Goal: Task Accomplishment & Management: Manage account settings

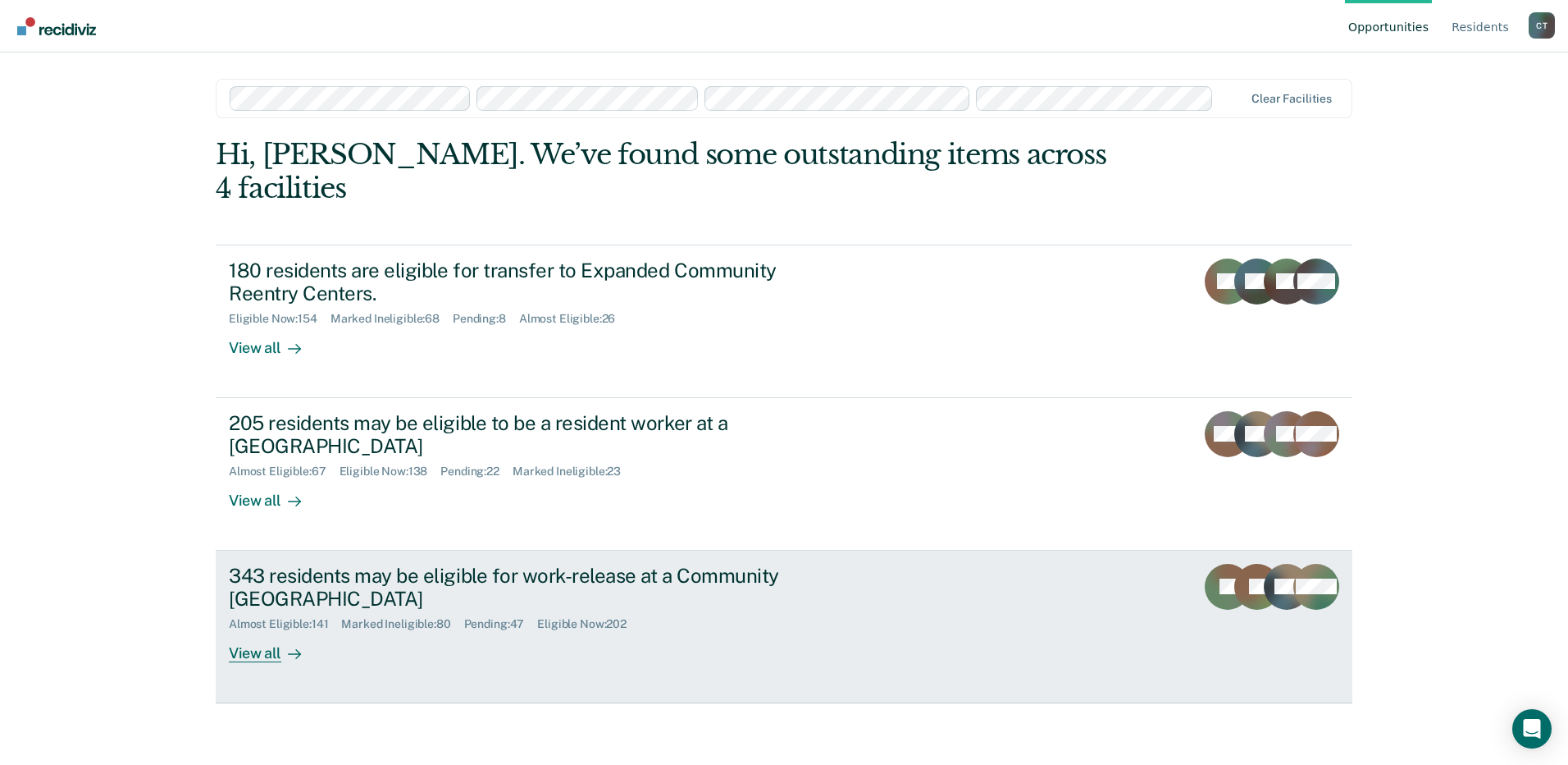
click at [718, 611] on div "Almost Eligible : 141 Marked Ineligible : 80 Pending : 47 Eligible Now : 202" at bounding box center [516, 621] width 576 height 21
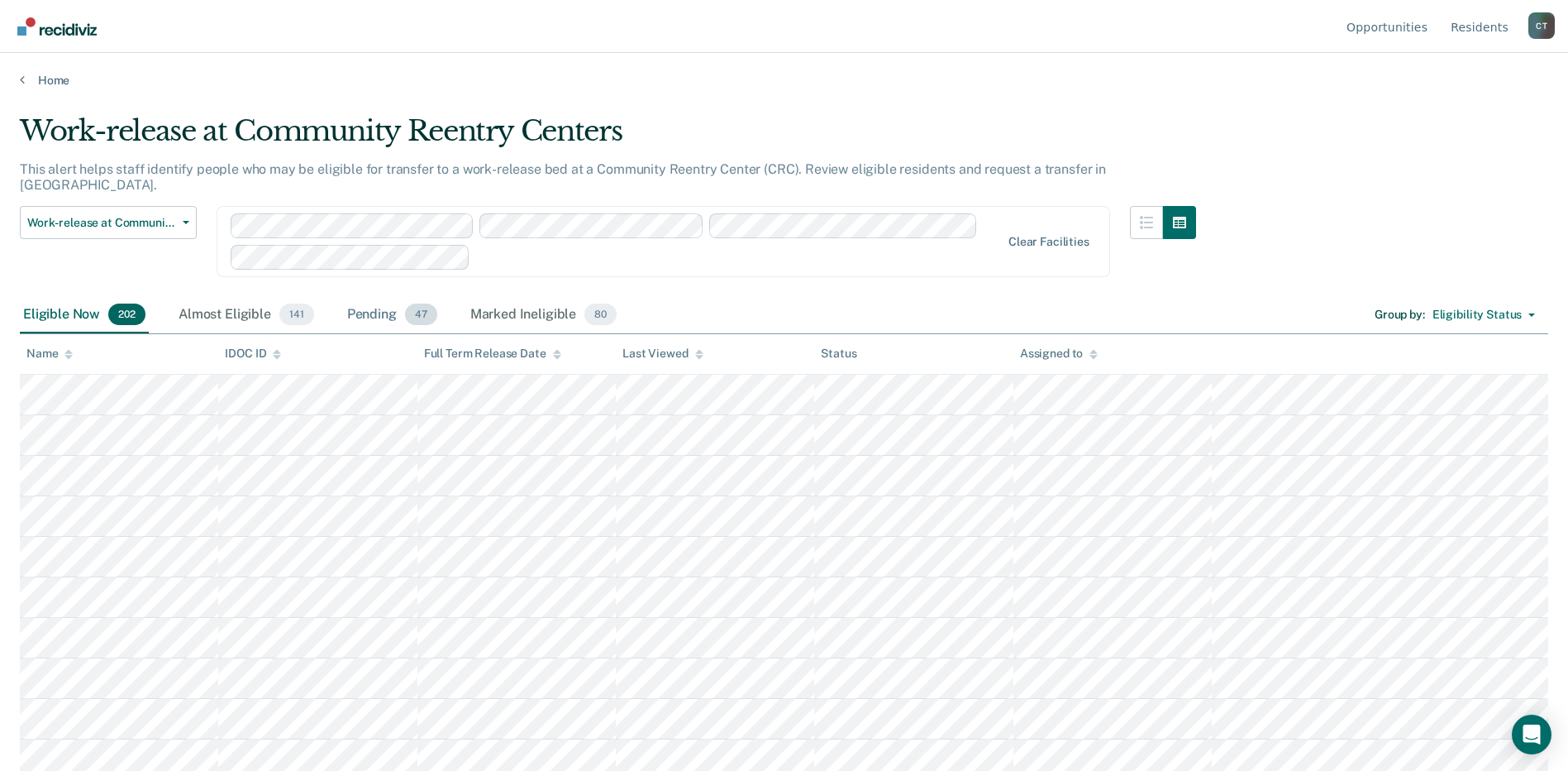
click at [372, 297] on div "Pending 47" at bounding box center [392, 315] width 96 height 37
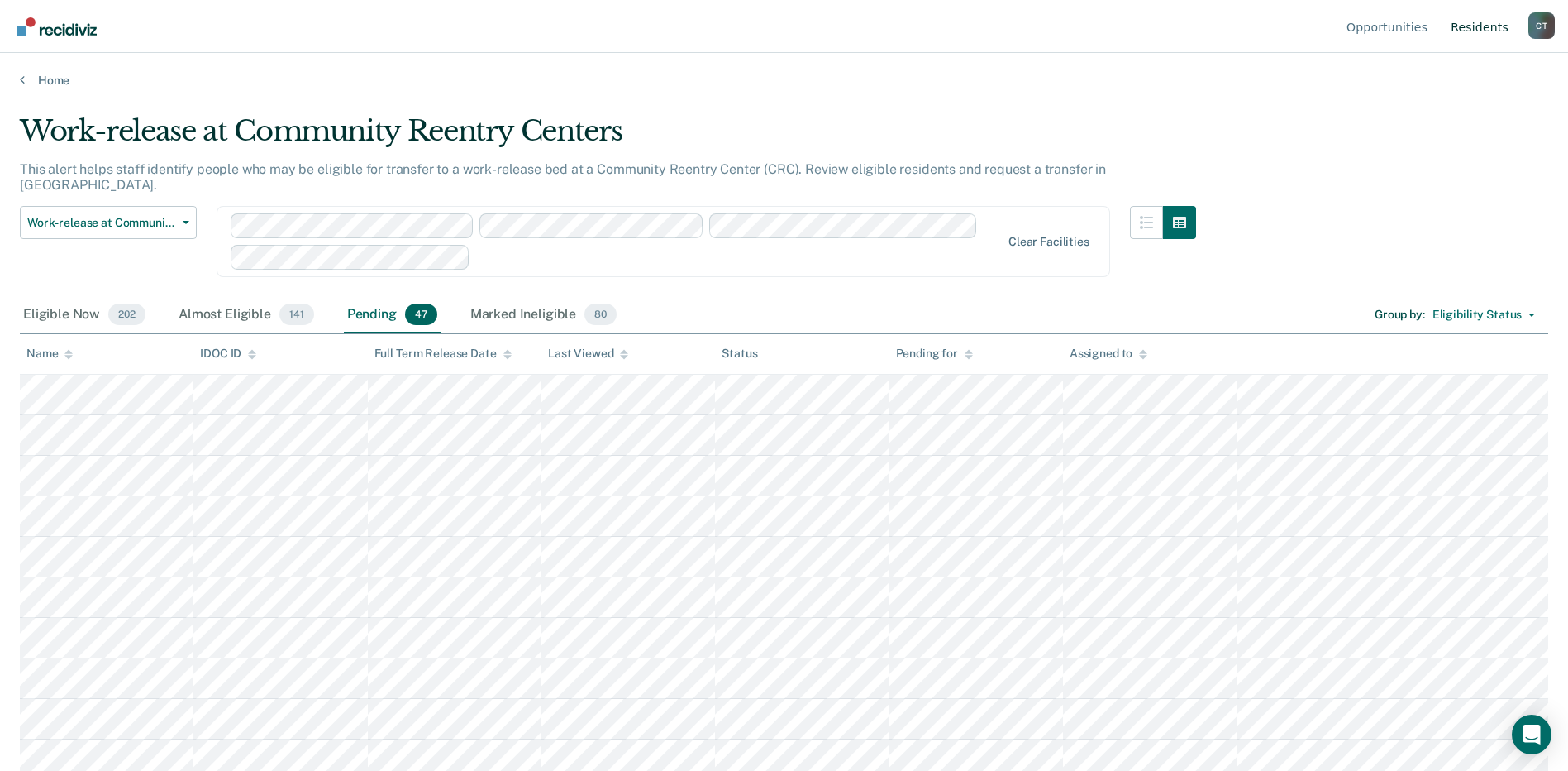
click at [1470, 22] on link "Resident s" at bounding box center [1480, 27] width 65 height 53
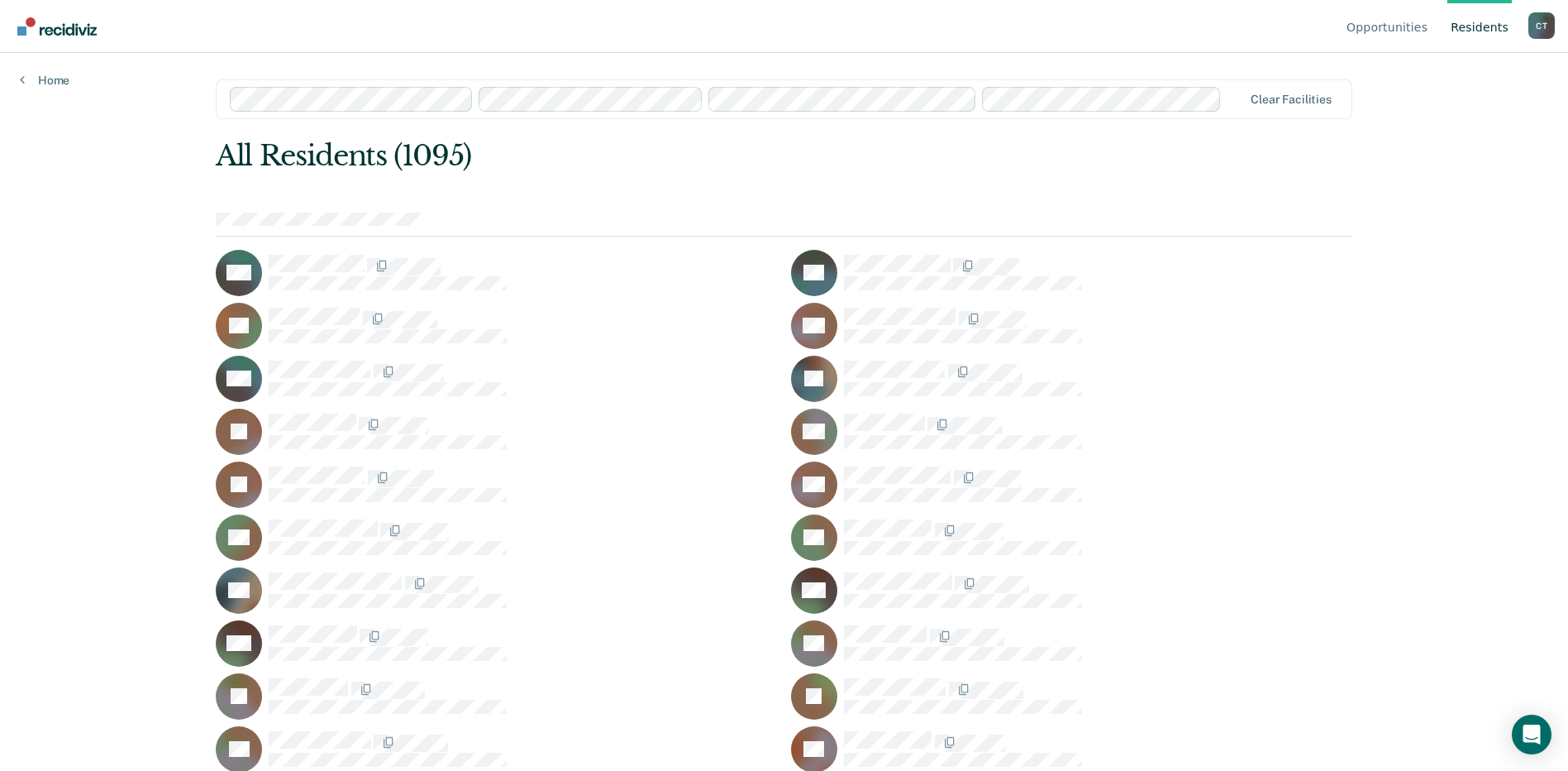
scroll to position [21207, 0]
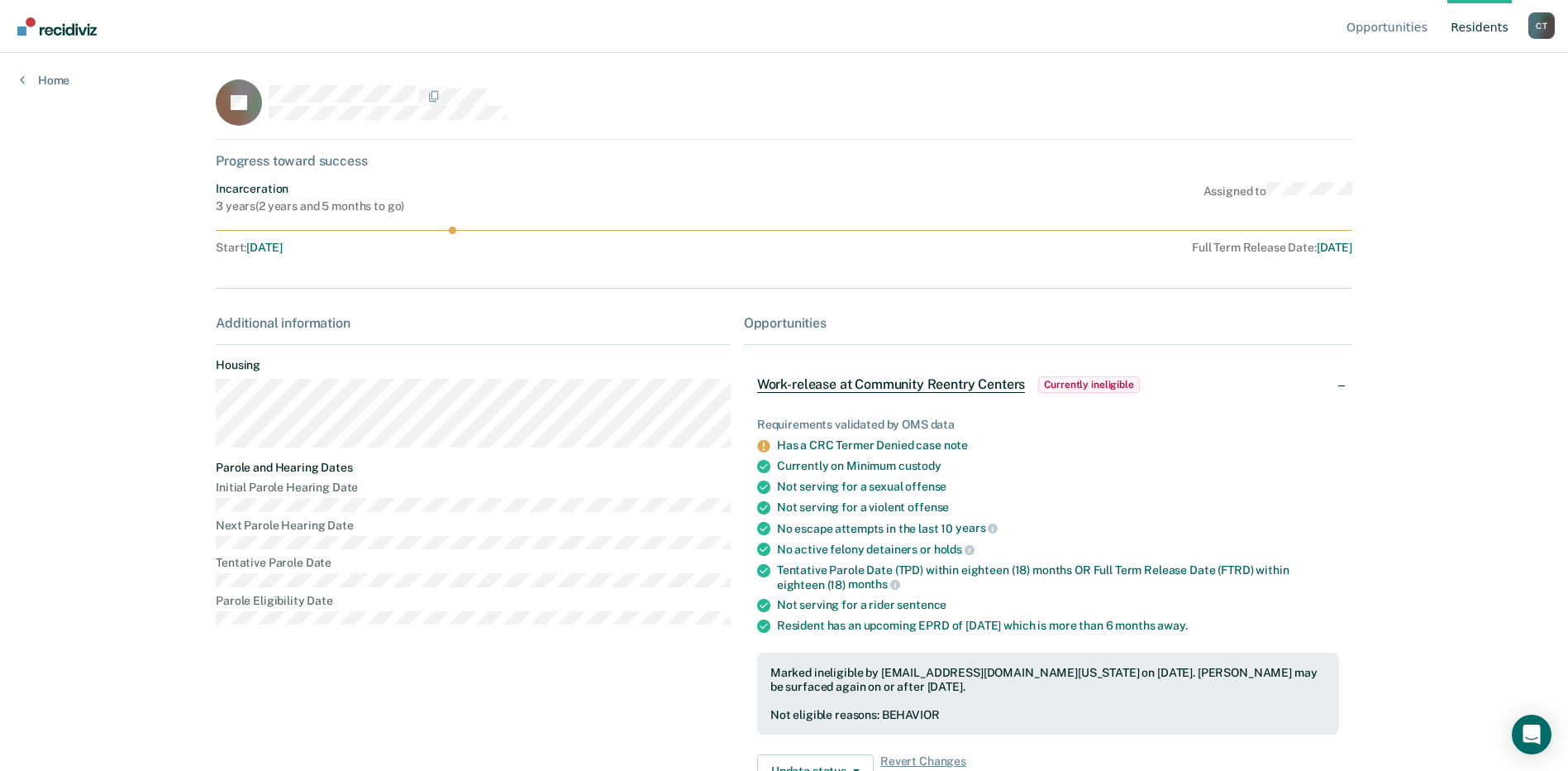
scroll to position [70, 0]
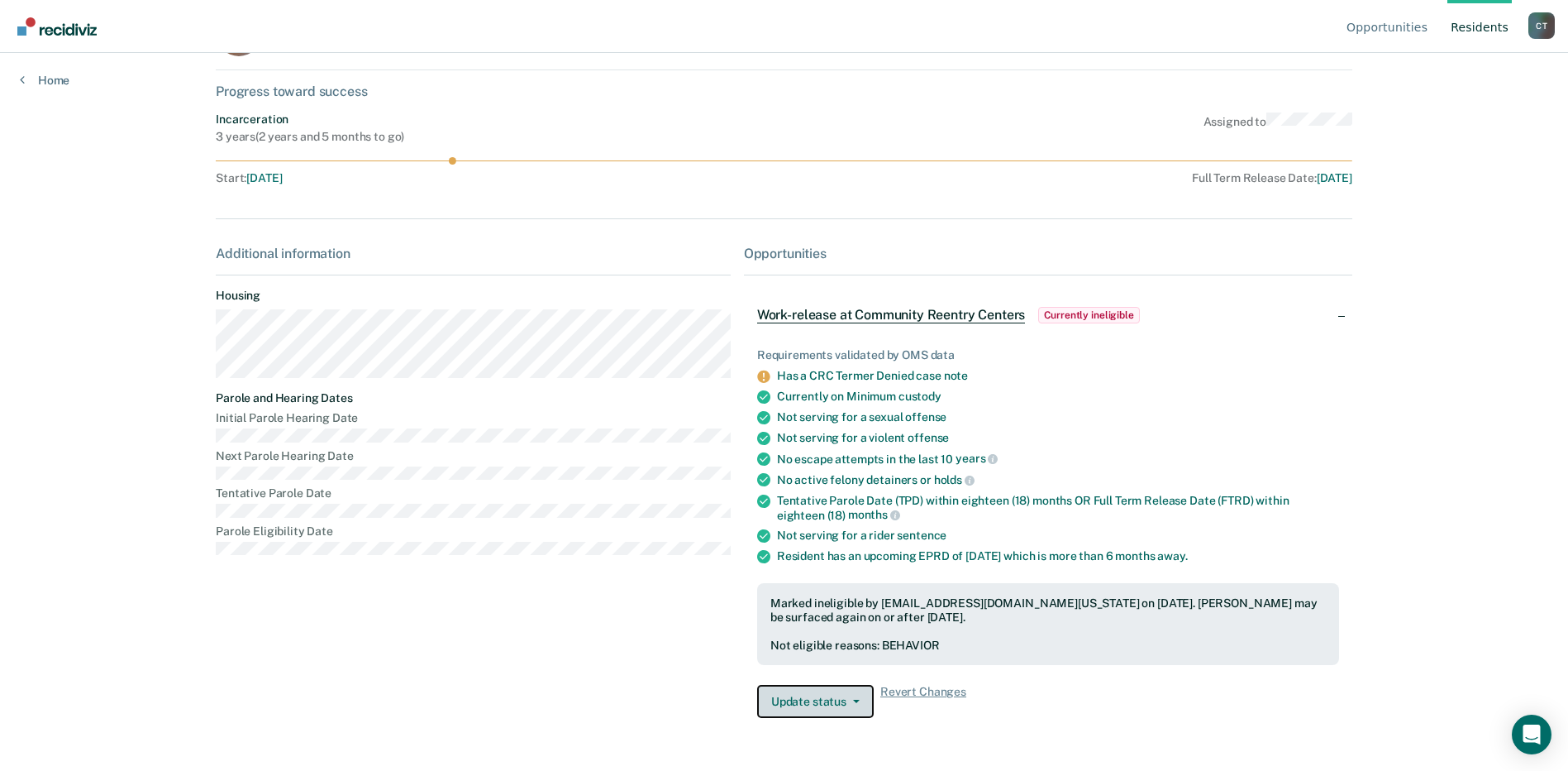
click at [836, 697] on button "Update status" at bounding box center [816, 701] width 116 height 33
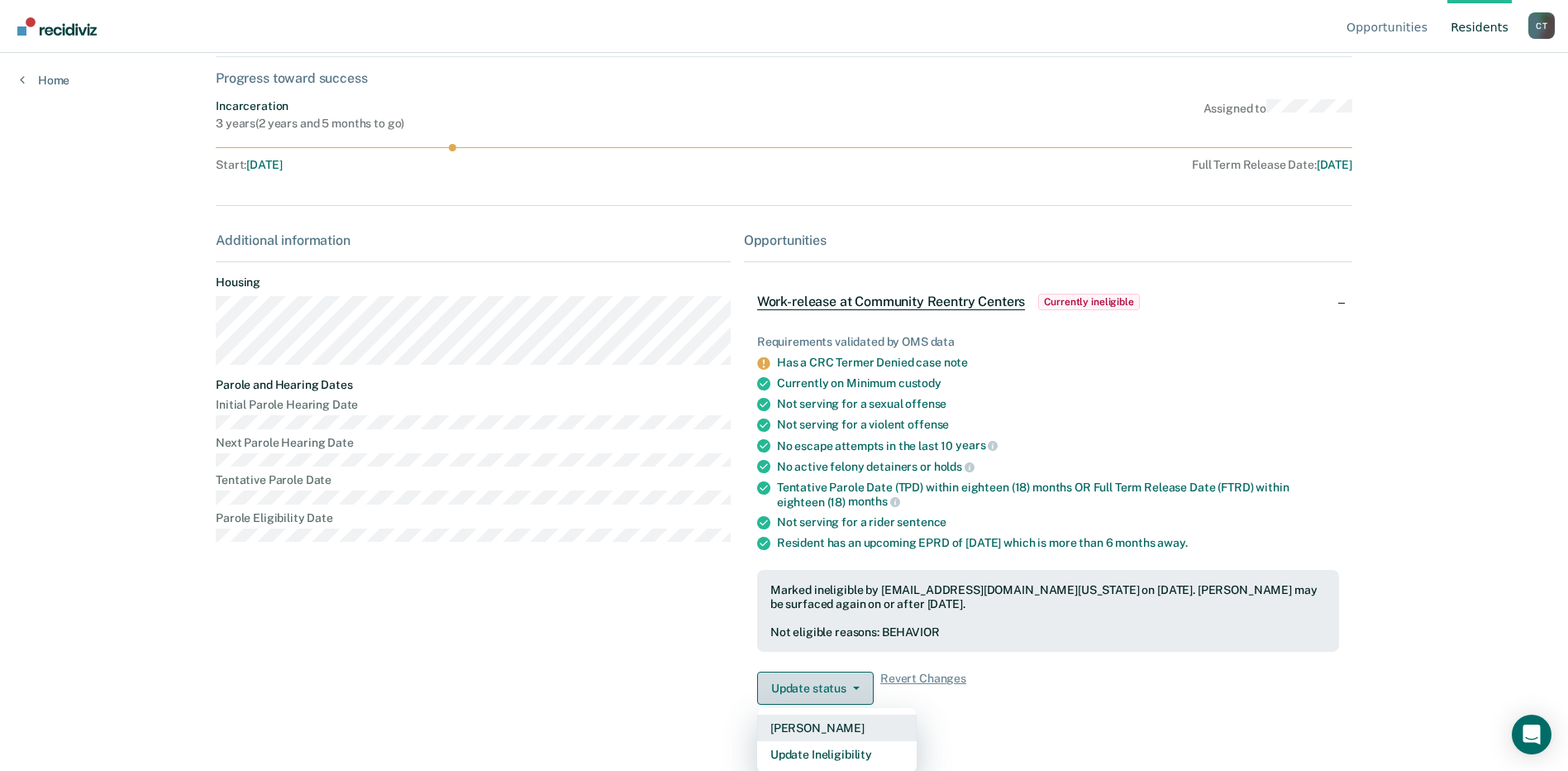
scroll to position [86, 0]
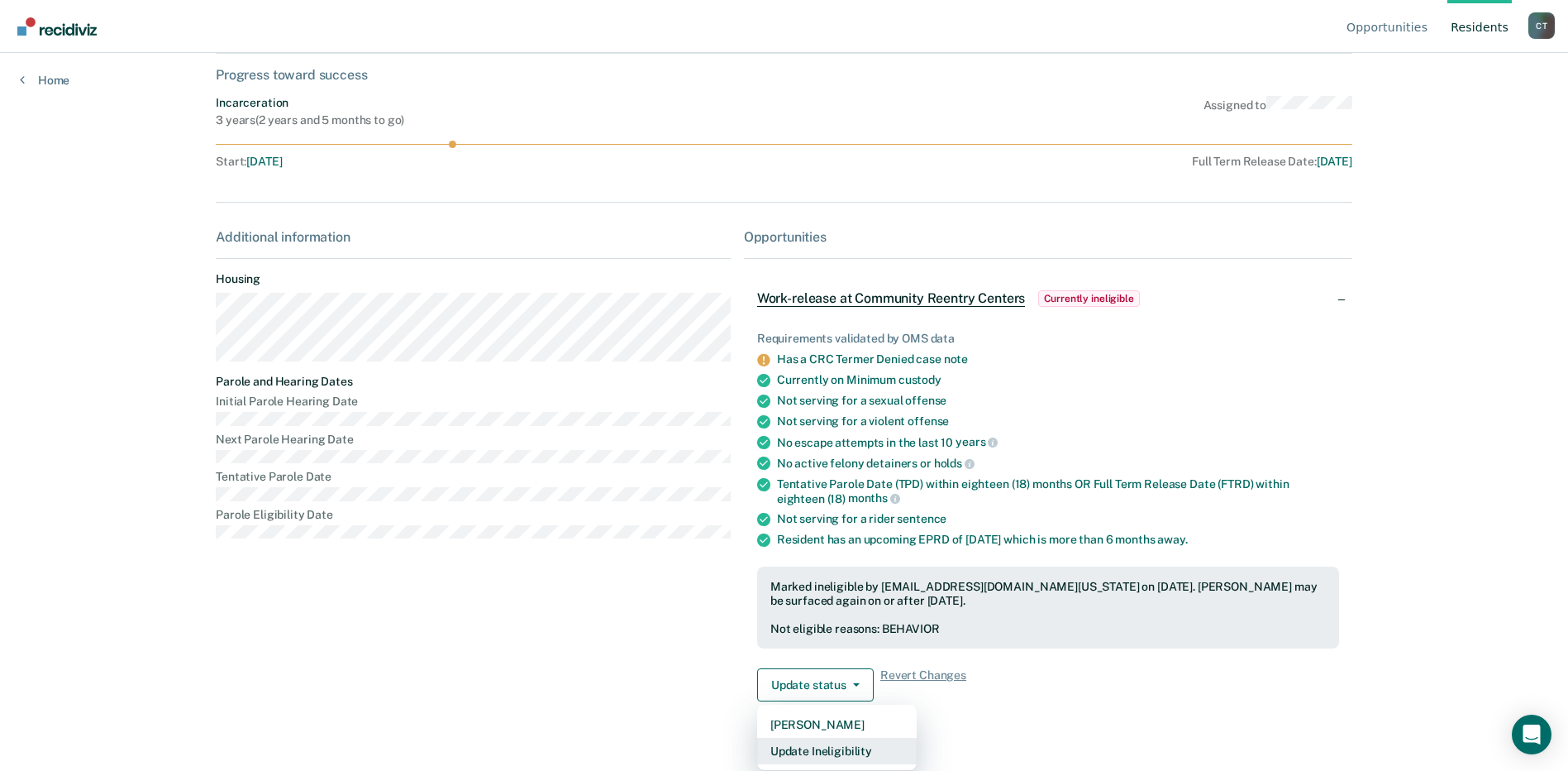
click at [814, 750] on button "Update Ineligibility" at bounding box center [837, 751] width 160 height 27
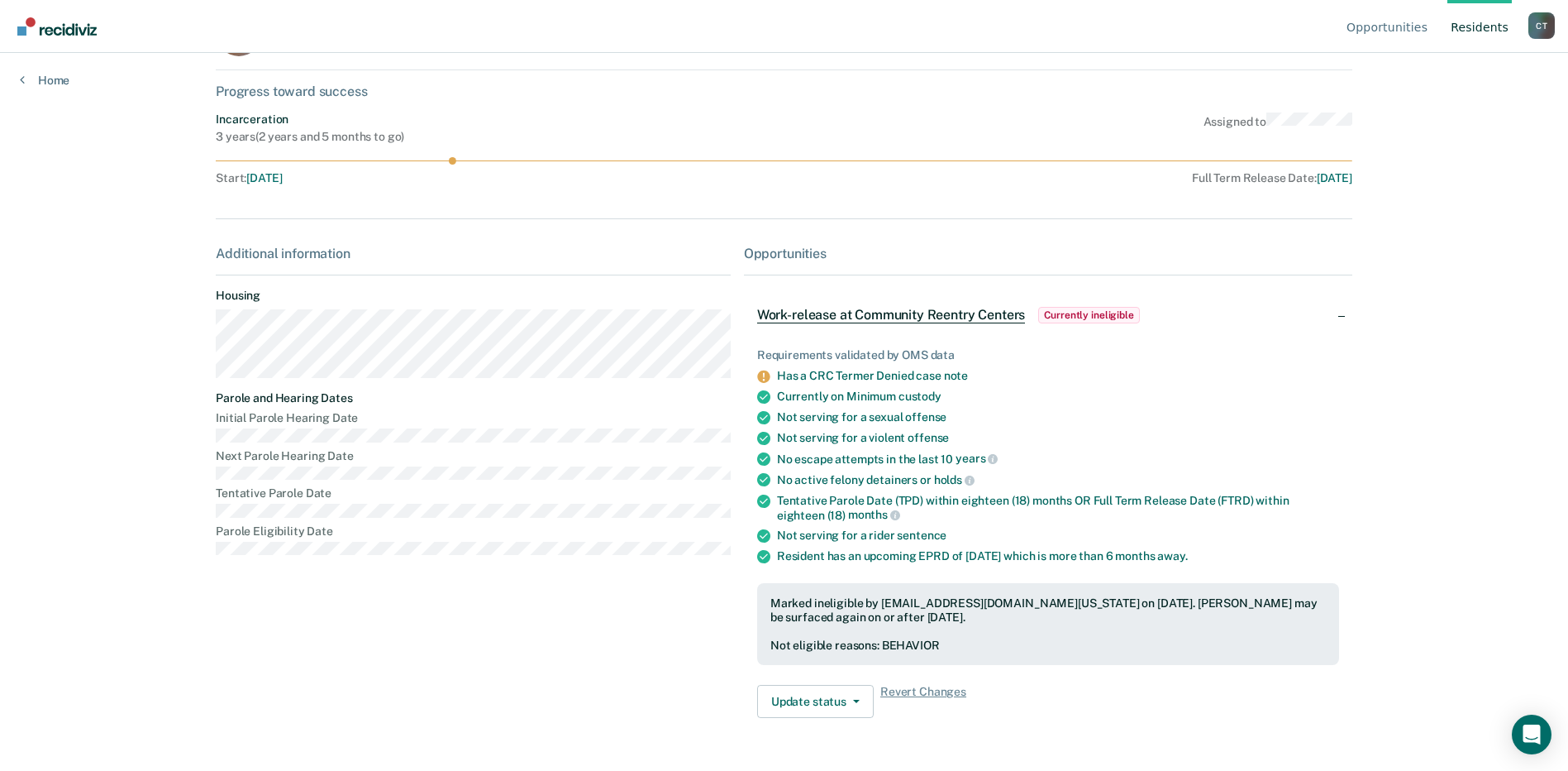
scroll to position [70, 0]
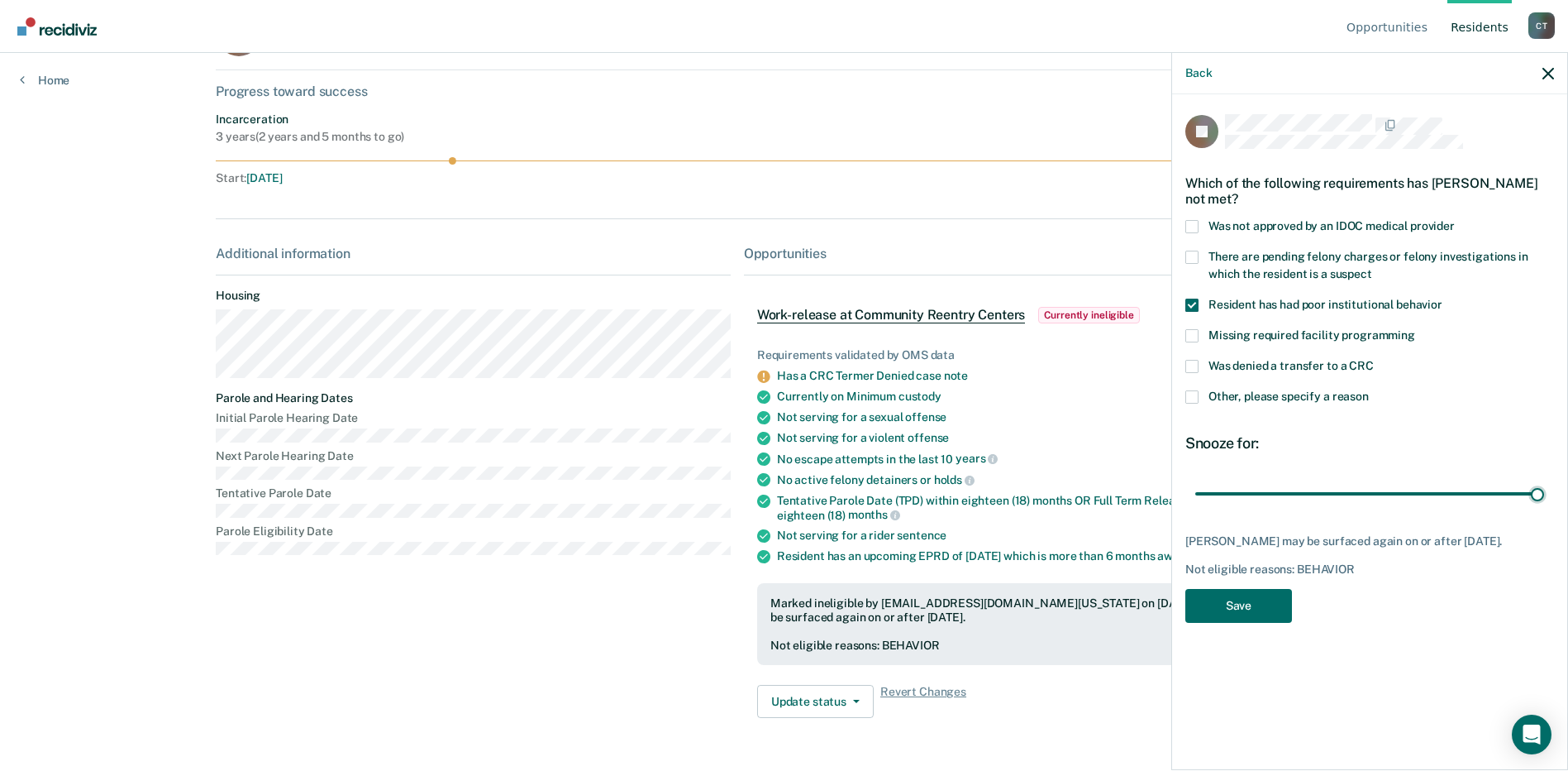
drag, startPoint x: 1366, startPoint y: 494, endPoint x: 1406, endPoint y: 460, distance: 52.5
type input "180"
click at [1544, 502] on input "range" at bounding box center [1370, 493] width 349 height 29
click at [1199, 398] on label "Other, please specify a reason" at bounding box center [1369, 398] width 368 height 17
click at [1368, 390] on input "Other, please specify a reason" at bounding box center [1368, 390] width 0 height 0
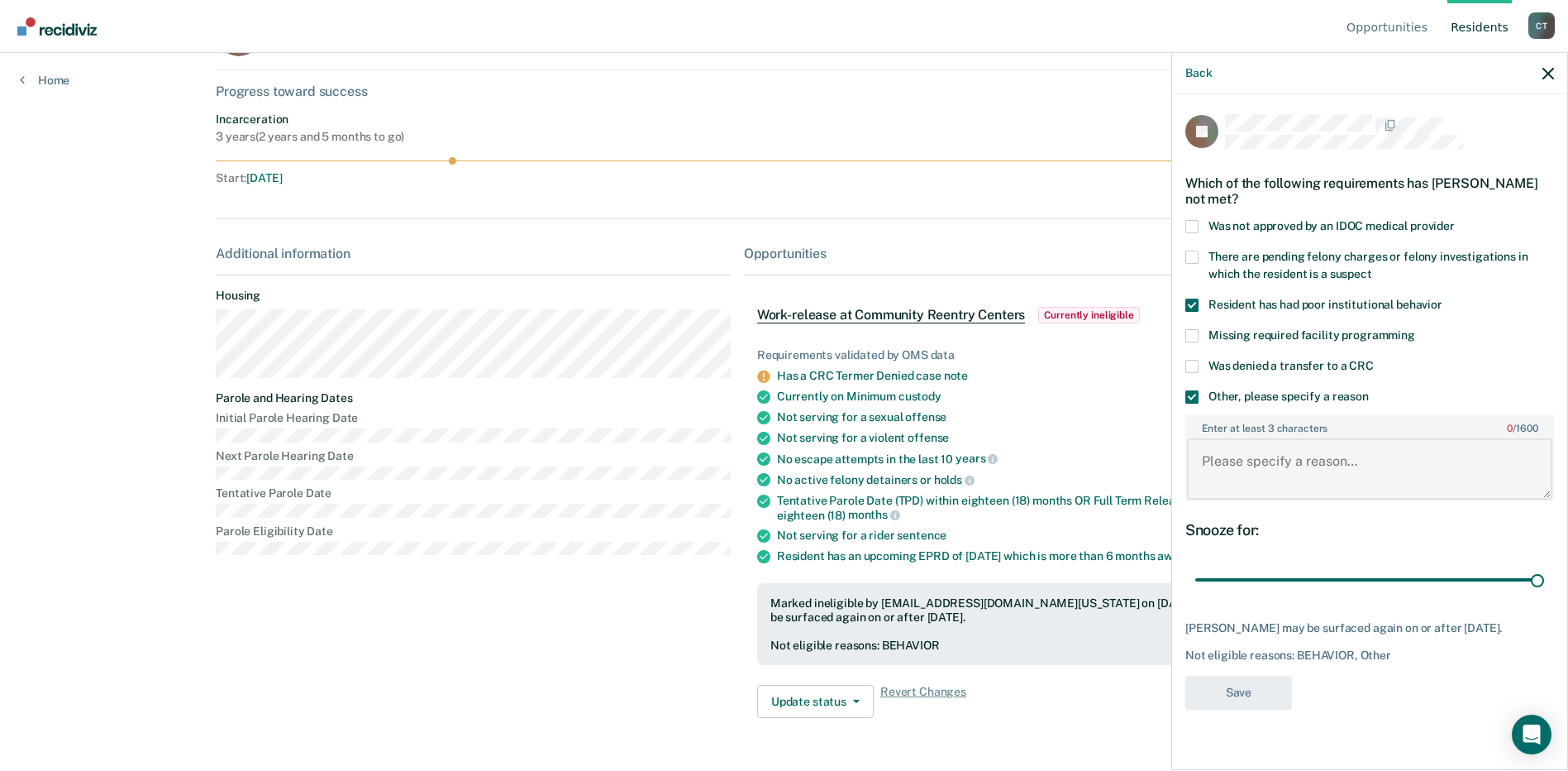
click at [1240, 467] on textarea "Enter at least 3 characters 0 / 1600" at bounding box center [1369, 469] width 365 height 62
type textarea "Moved to Orofino and a d2 release"
click at [1193, 308] on span at bounding box center [1192, 305] width 13 height 13
click at [1442, 299] on input "Resident has had poor institutional behavior" at bounding box center [1442, 299] width 0 height 0
click at [1243, 684] on button "Save" at bounding box center [1239, 692] width 106 height 34
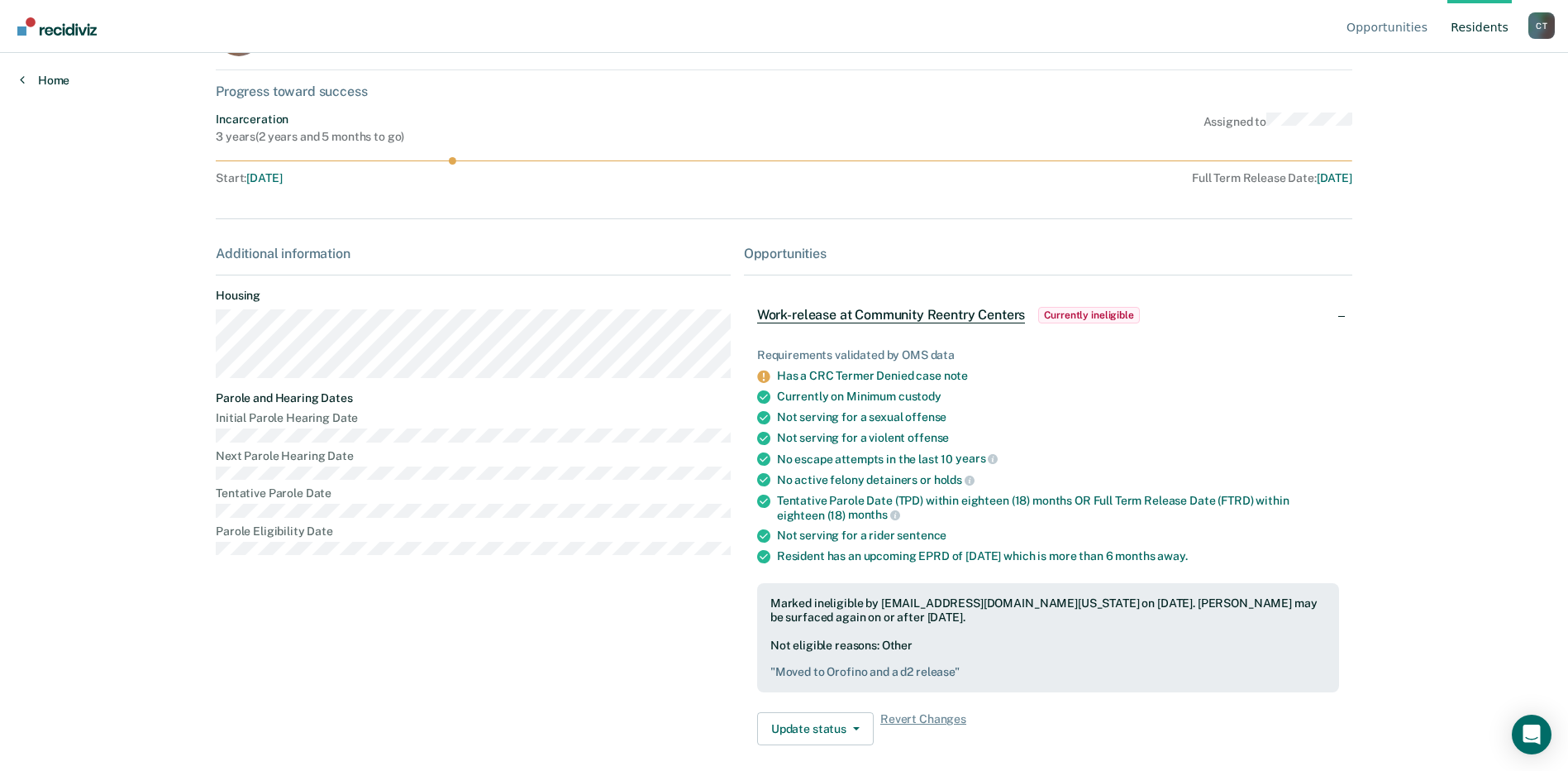
click at [42, 77] on link "Home" at bounding box center [45, 80] width 50 height 15
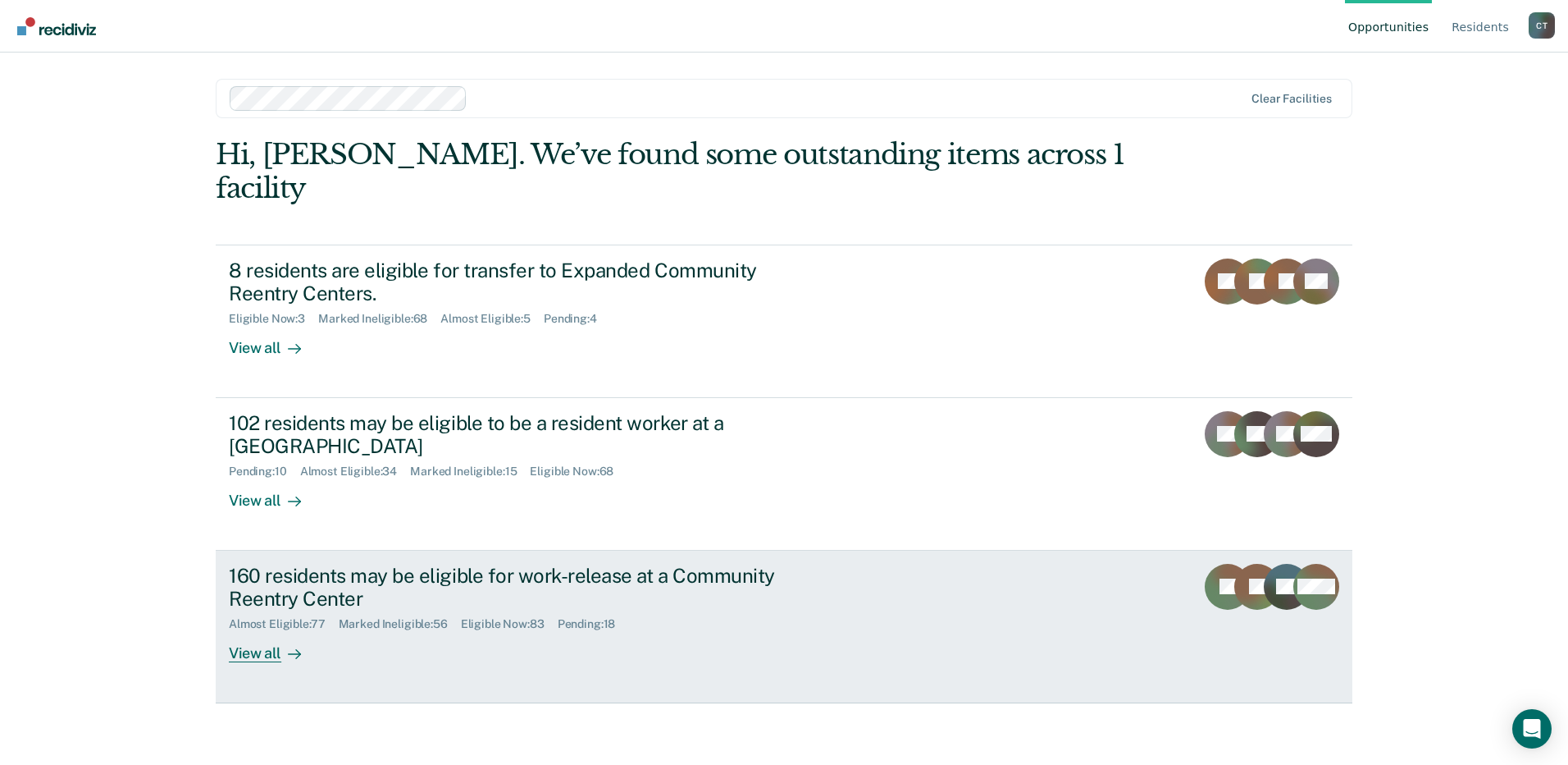
click at [764, 603] on div "160 residents may be eligible for work-release at a Community Reentry Center Al…" at bounding box center [536, 613] width 615 height 99
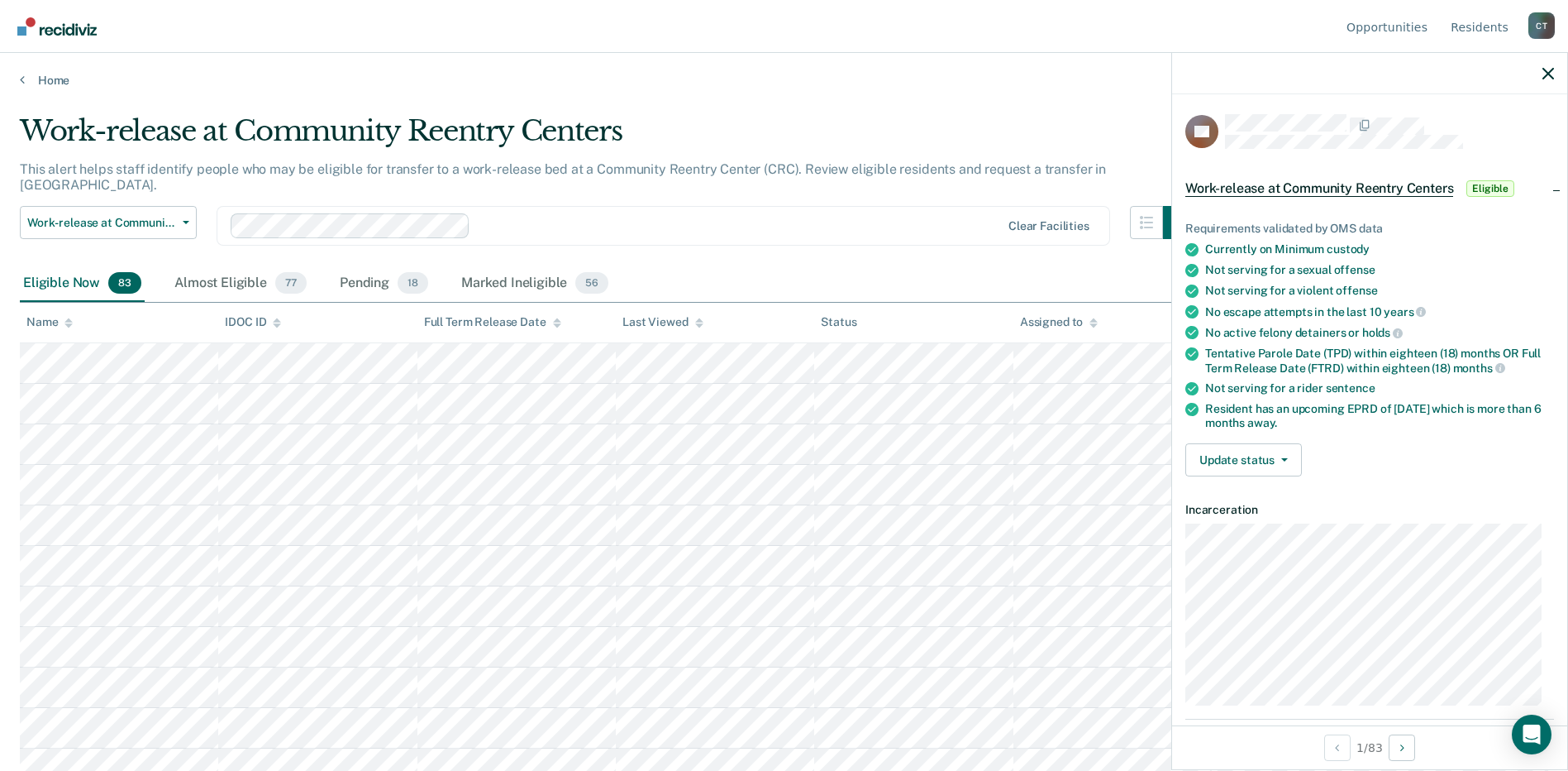
click at [1261, 480] on div "Requirements validated by OMS data Currently on Minimum custody Not serving for…" at bounding box center [1369, 343] width 395 height 294
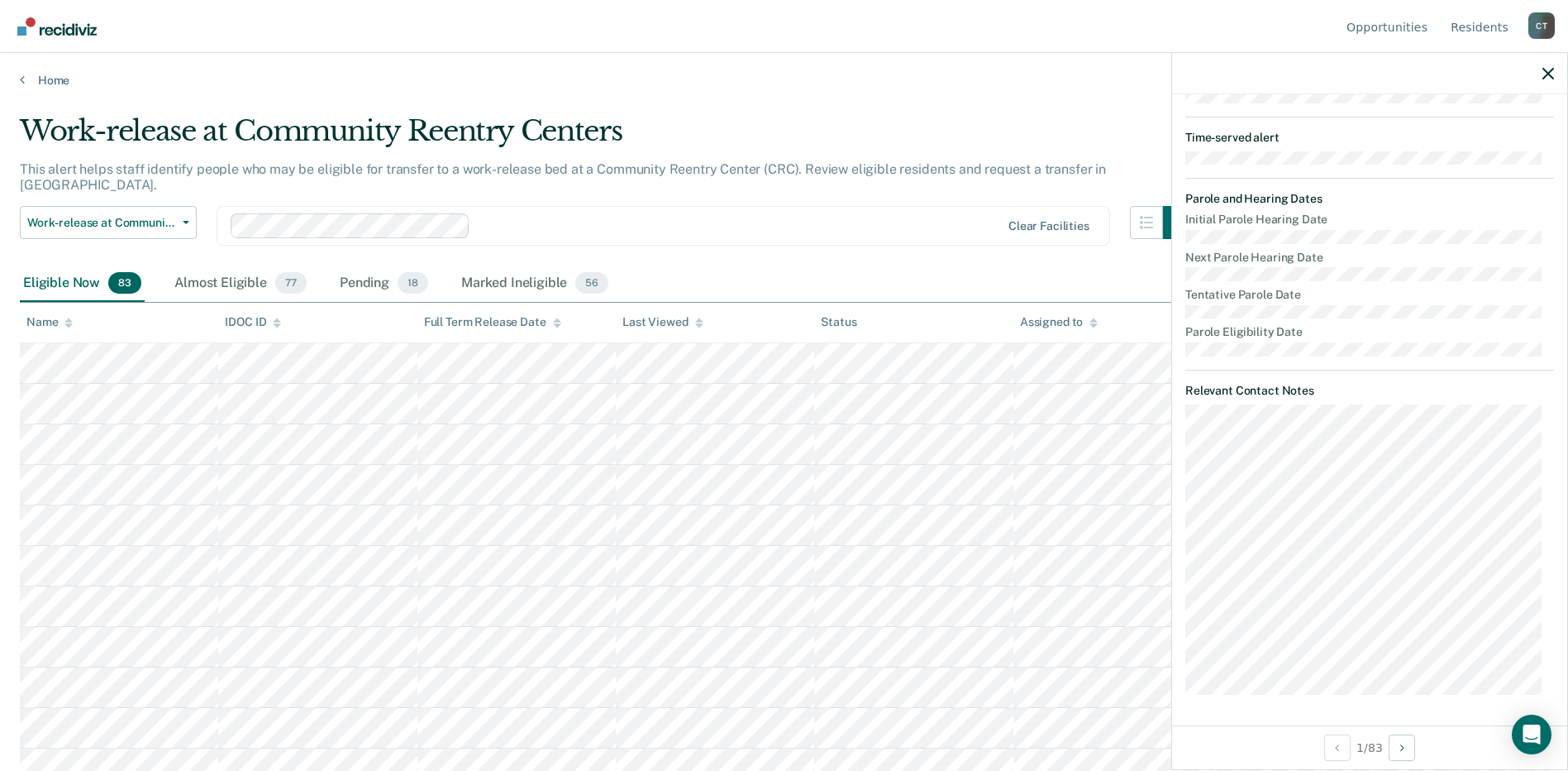
scroll to position [603, 0]
click at [1407, 755] on button "Next Opportunity" at bounding box center [1402, 748] width 27 height 27
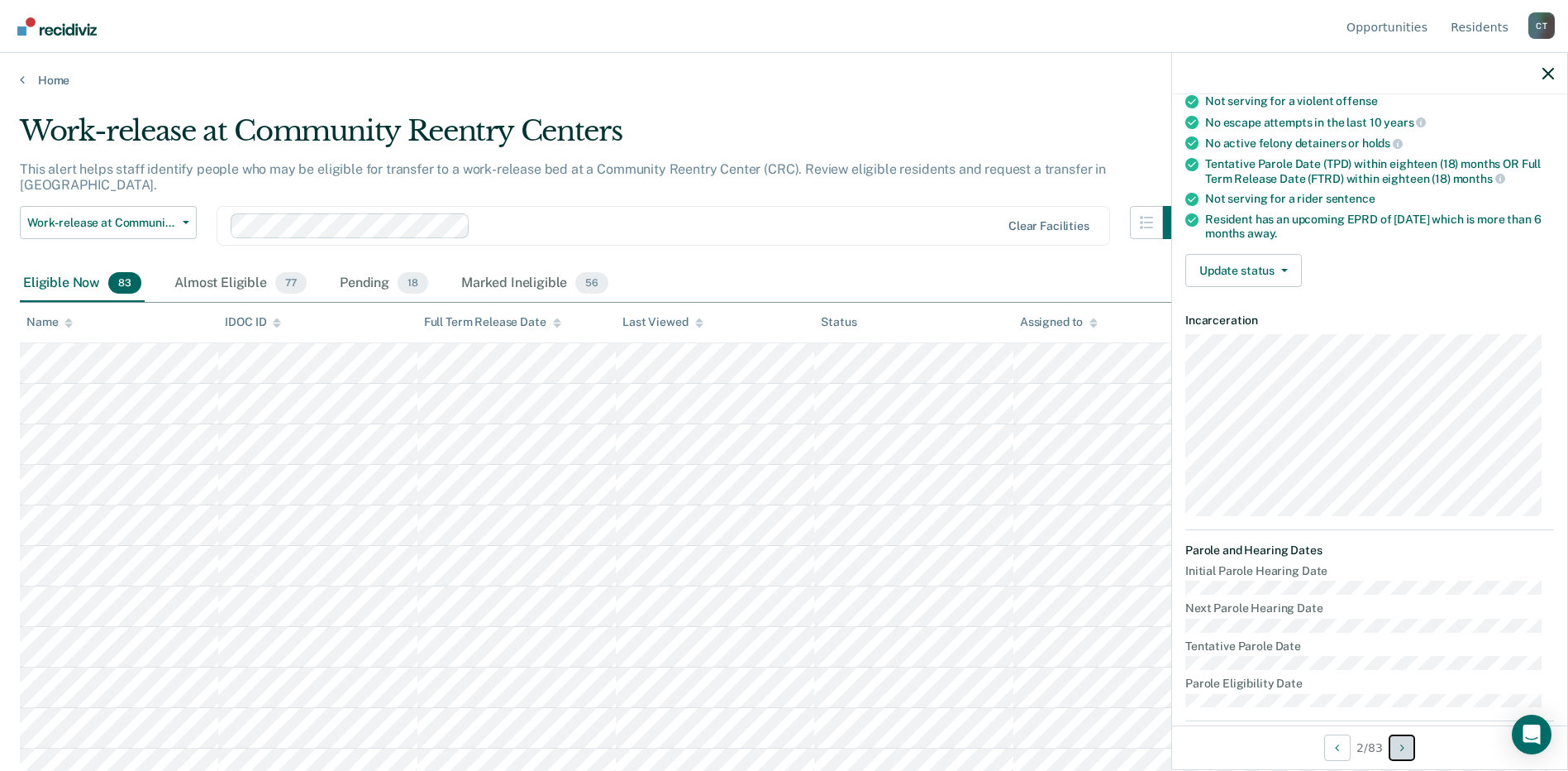
scroll to position [0, 0]
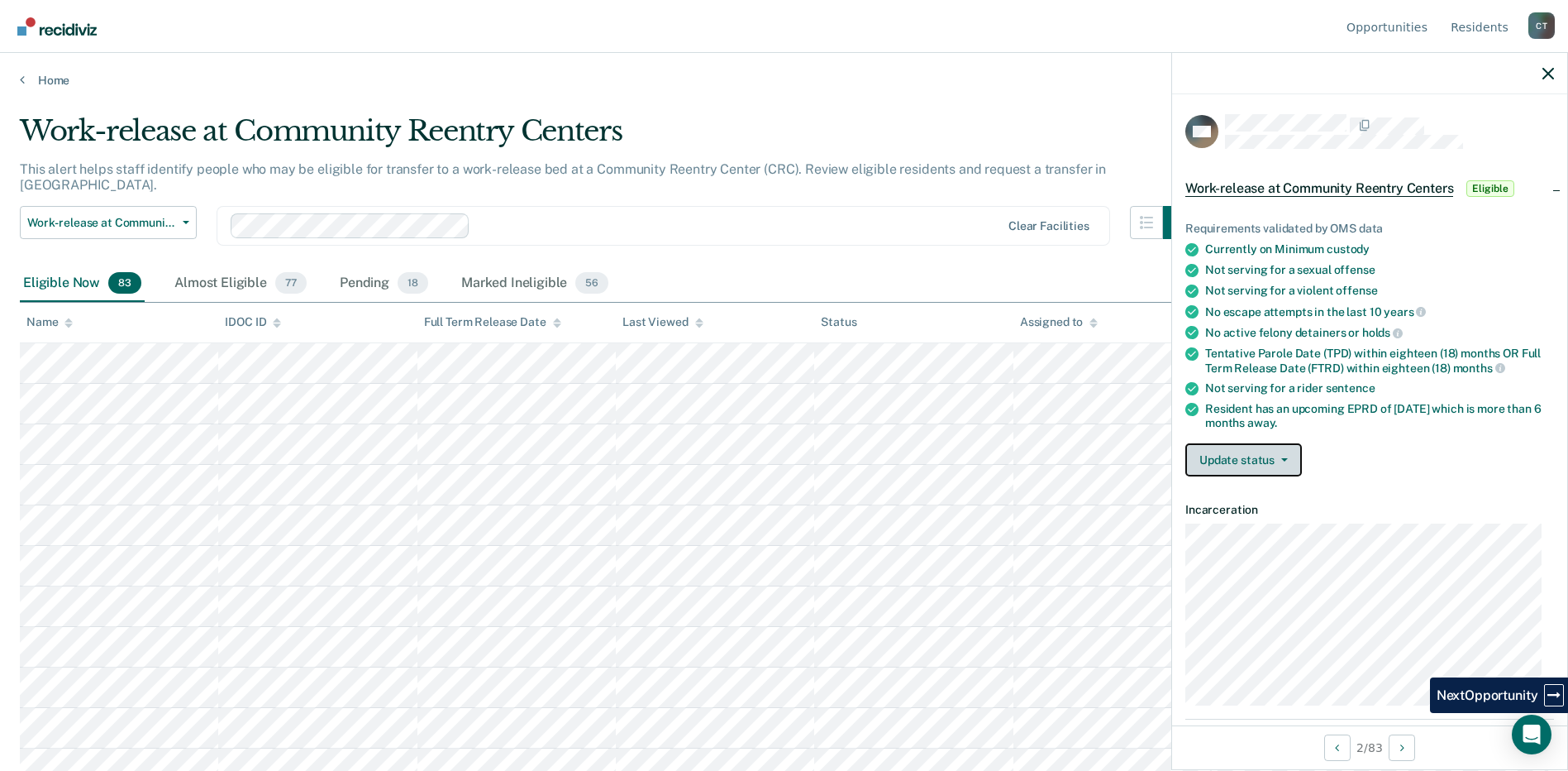
click at [1281, 458] on icon "button" at bounding box center [1284, 460] width 7 height 3
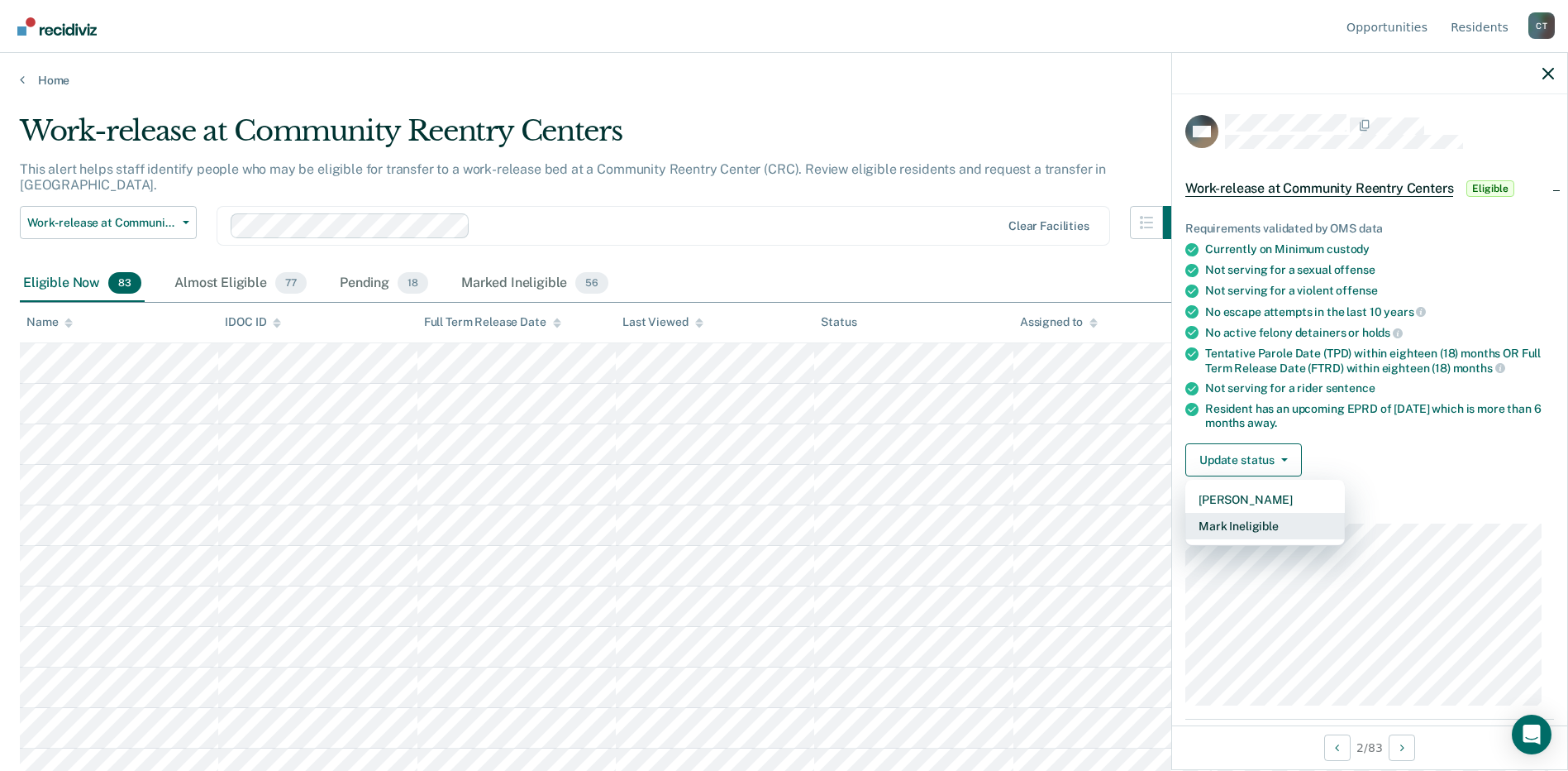
click at [1246, 526] on button "Mark Ineligible" at bounding box center [1265, 526] width 160 height 27
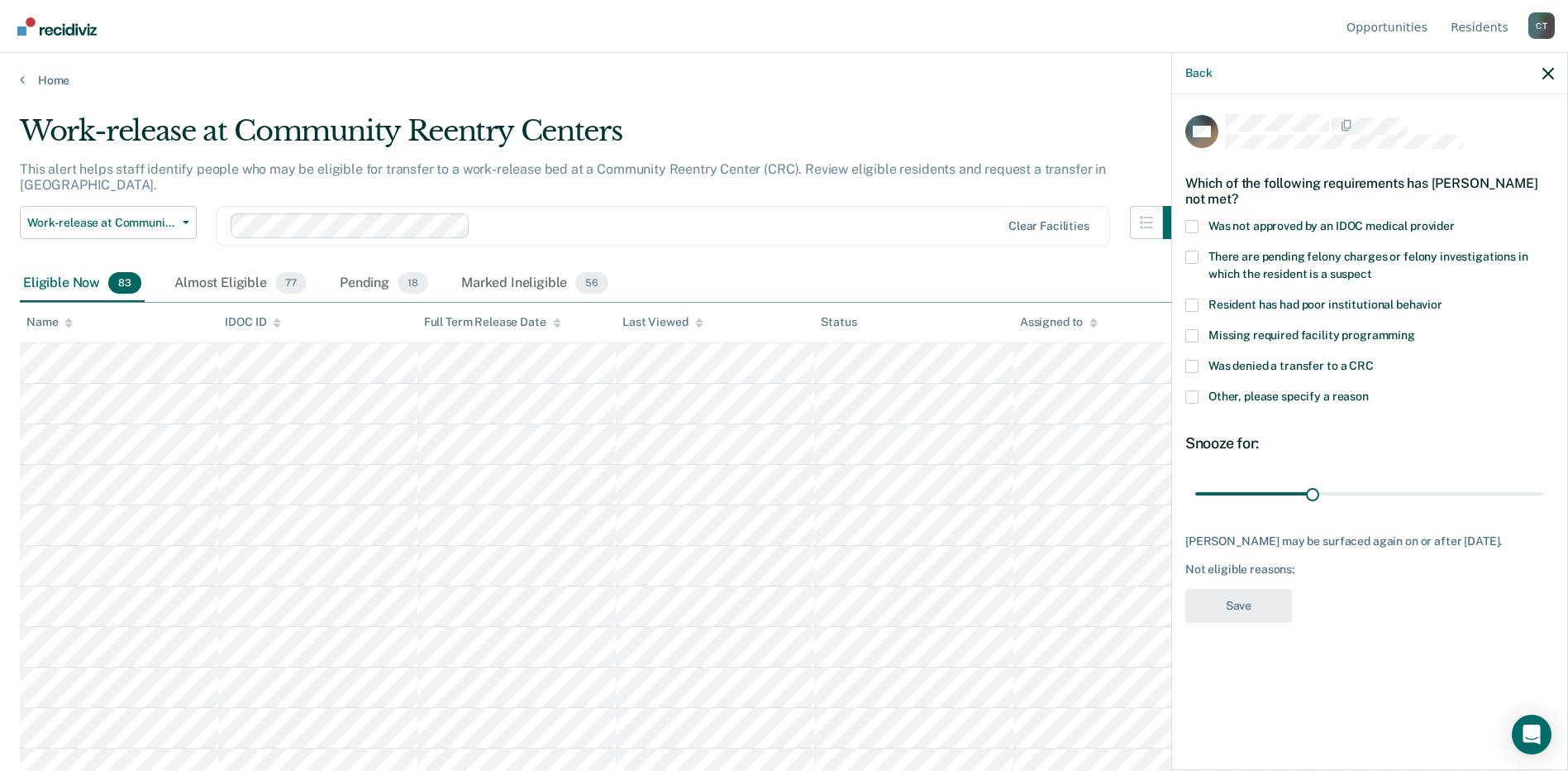
click at [1200, 393] on label "Other, please specify a reason" at bounding box center [1369, 398] width 368 height 17
click at [1368, 390] on input "Other, please specify a reason" at bounding box center [1368, 390] width 0 height 0
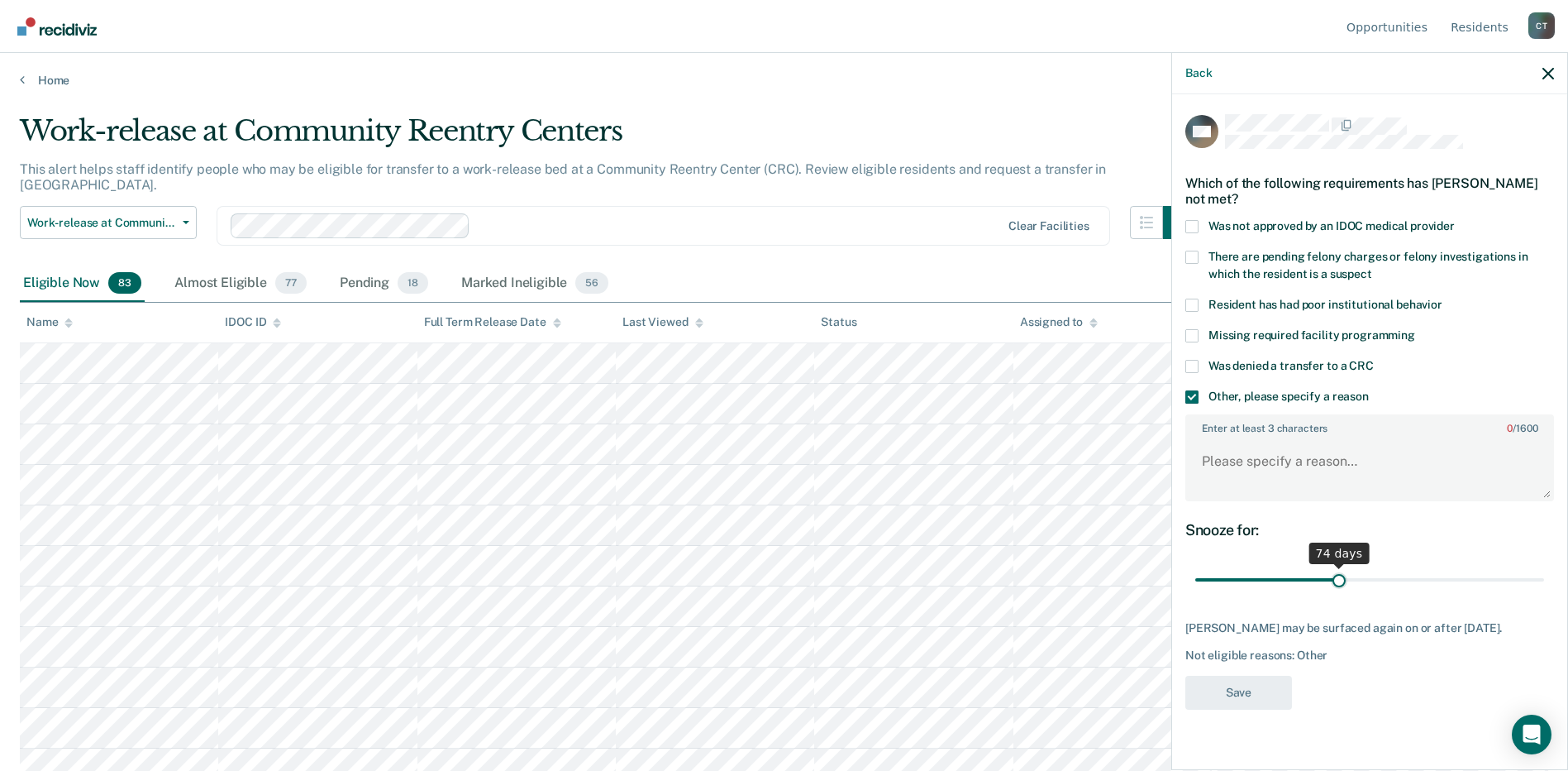
drag, startPoint x: 1314, startPoint y: 577, endPoint x: 1339, endPoint y: 575, distance: 25.1
type input "74"
click at [1339, 575] on input "range" at bounding box center [1370, 580] width 349 height 29
click at [1240, 454] on textarea "Enter at least 3 characters 0 / 1600" at bounding box center [1369, 469] width 365 height 62
type textarea "short time"
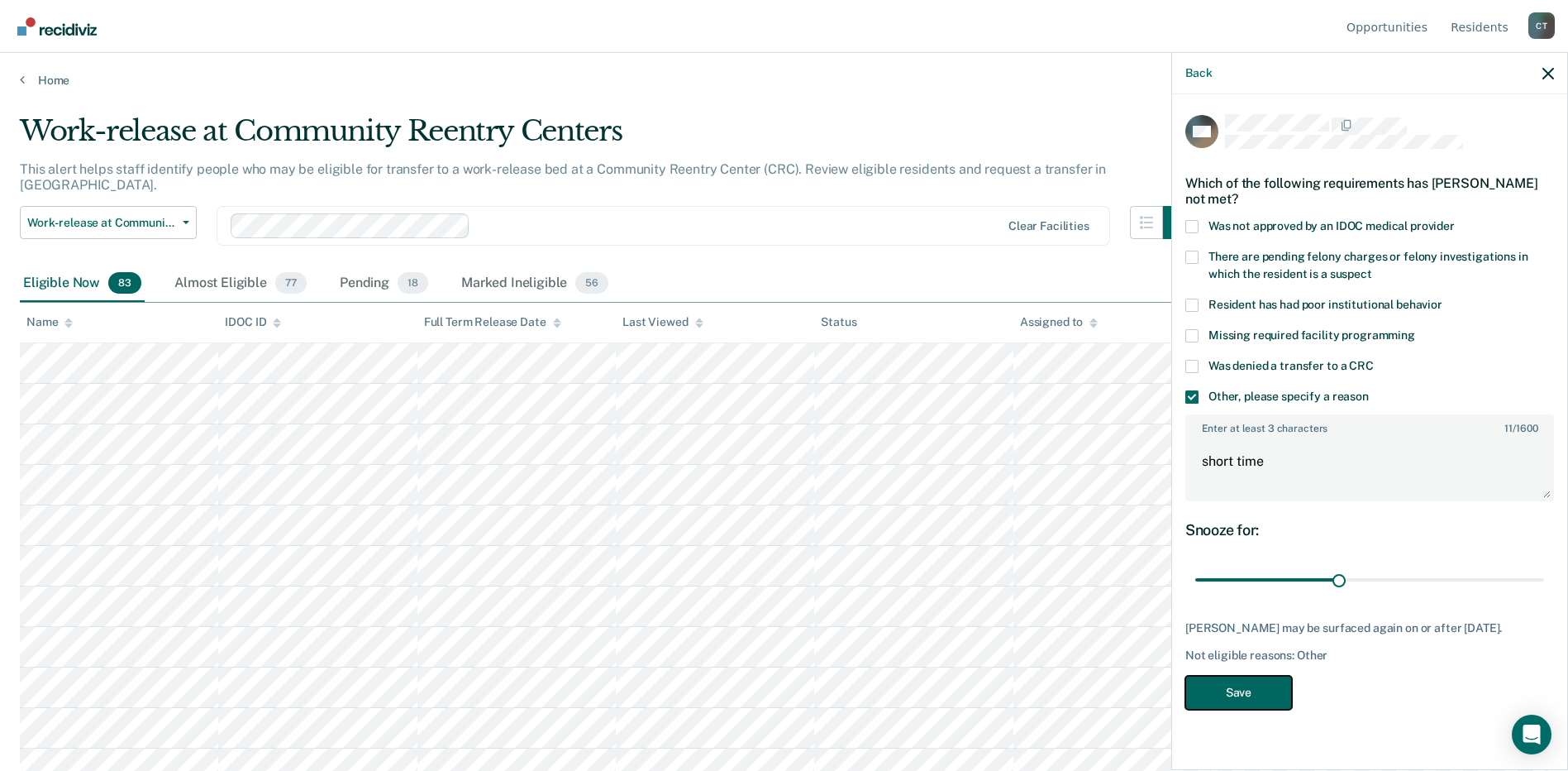
click at [1238, 699] on button "Save" at bounding box center [1239, 692] width 106 height 34
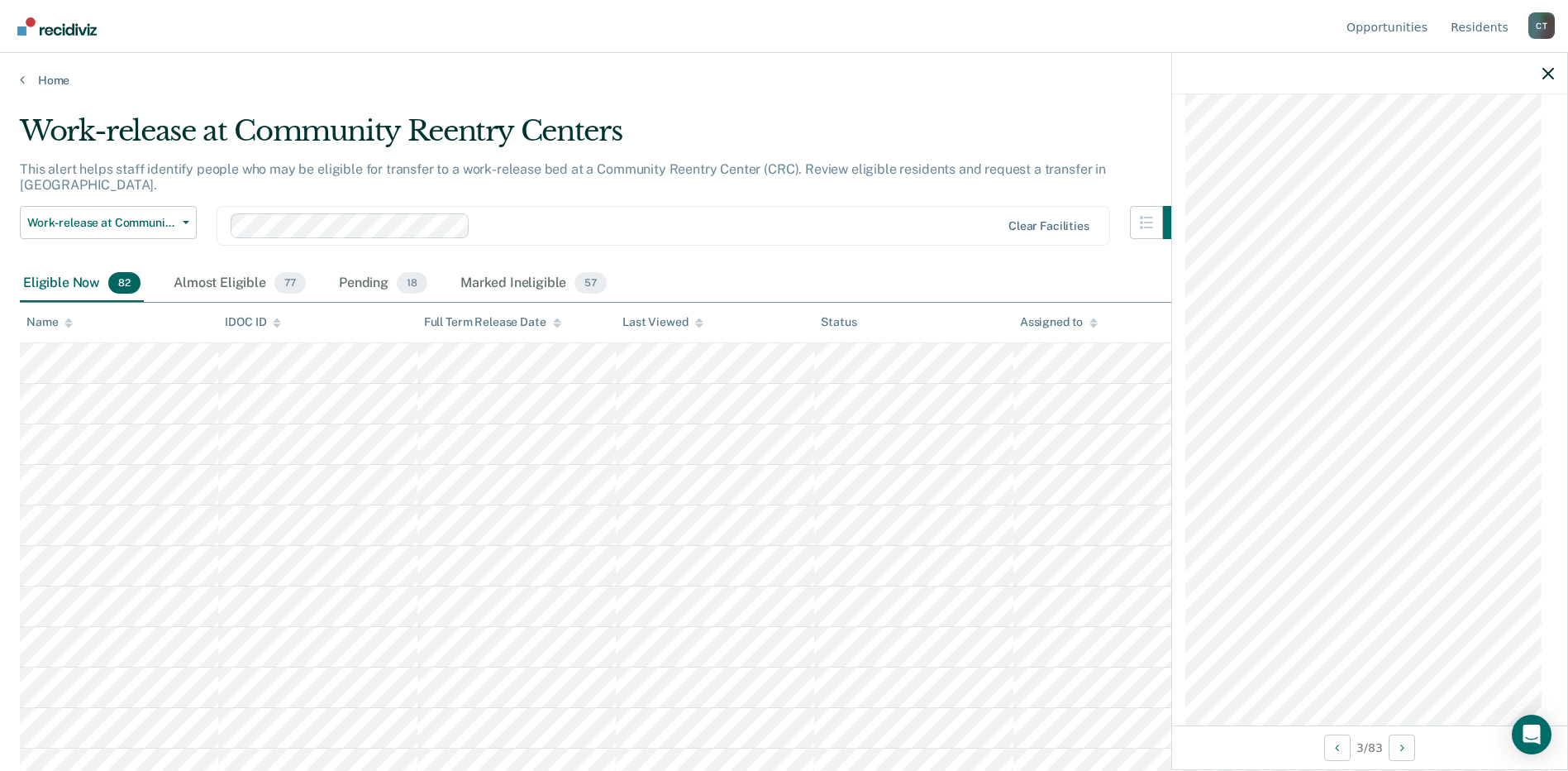
scroll to position [1075, 0]
click at [1403, 744] on icon "Next Opportunity" at bounding box center [1402, 748] width 4 height 12
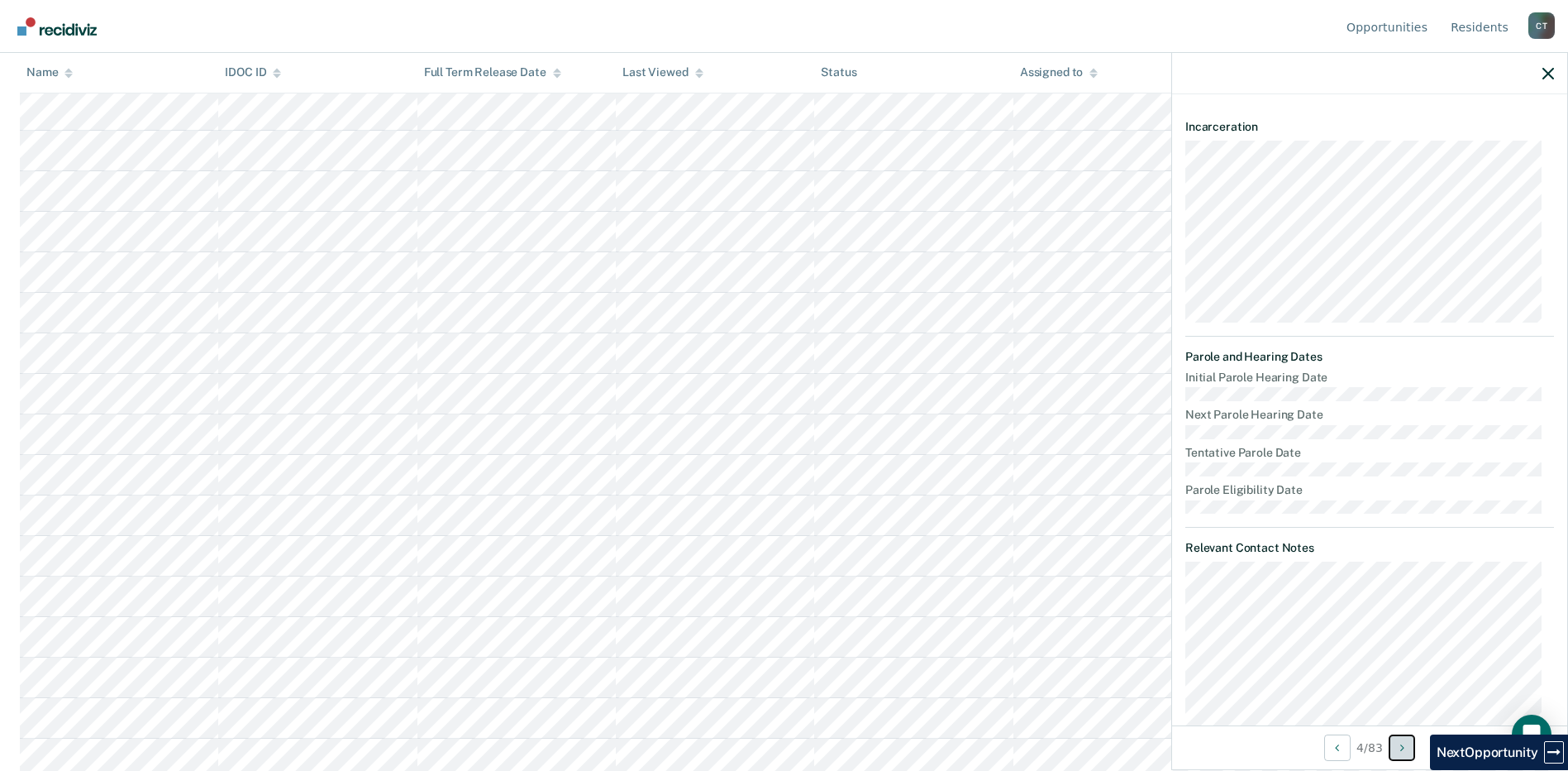
scroll to position [0, 0]
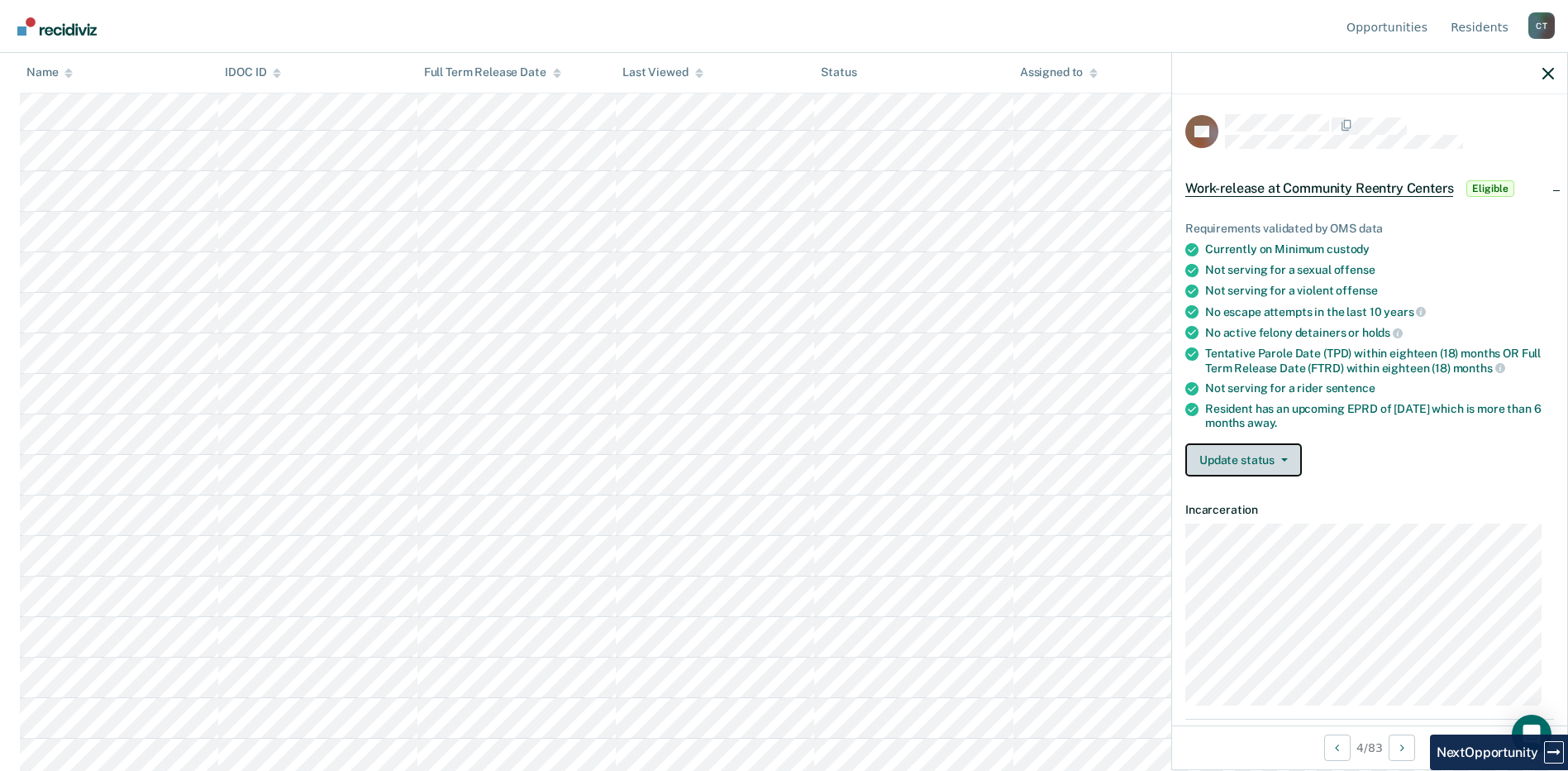
click at [1272, 459] on button "Update status" at bounding box center [1244, 460] width 116 height 33
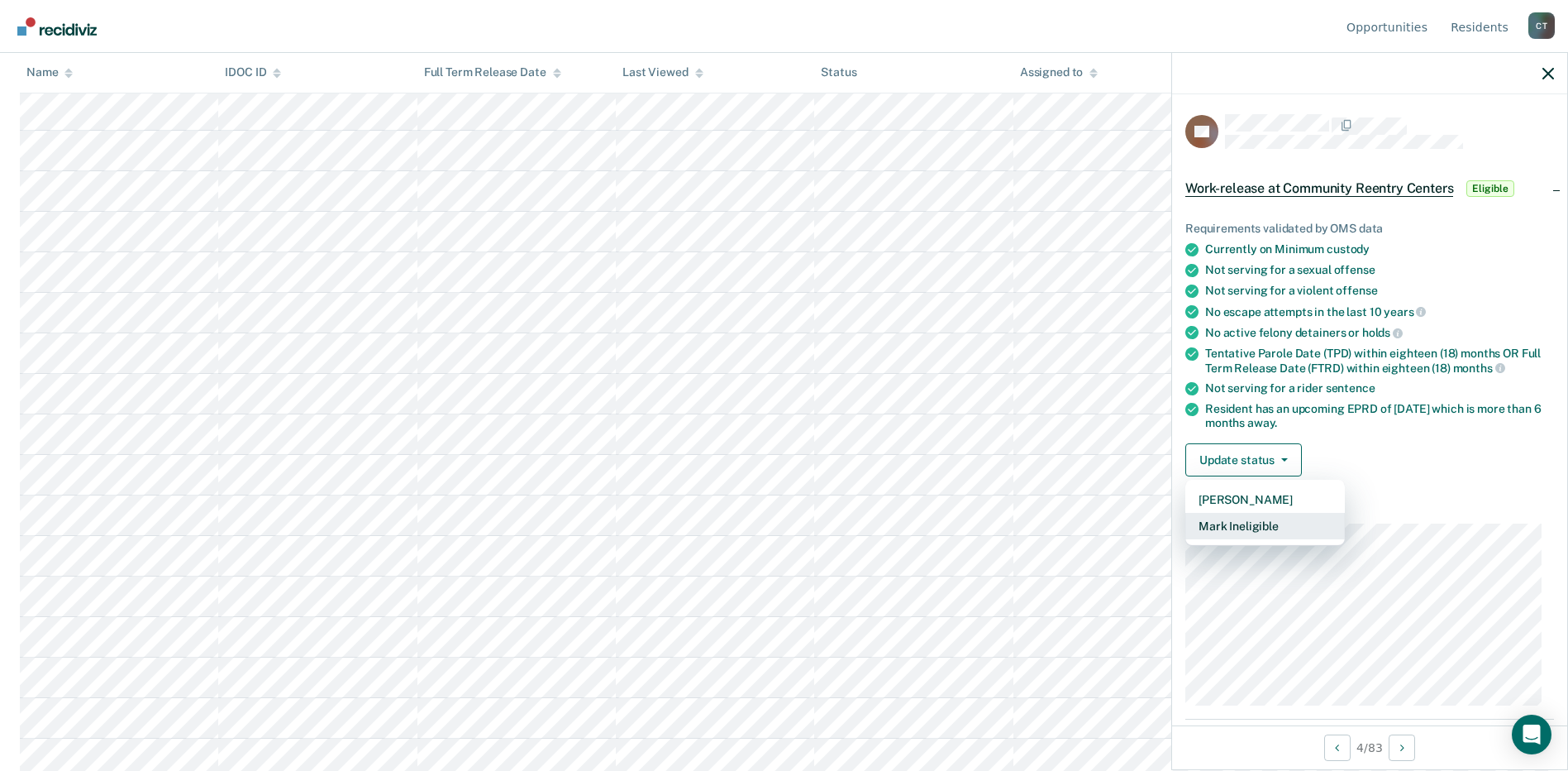
click at [1258, 529] on button "Mark Ineligible" at bounding box center [1265, 526] width 160 height 27
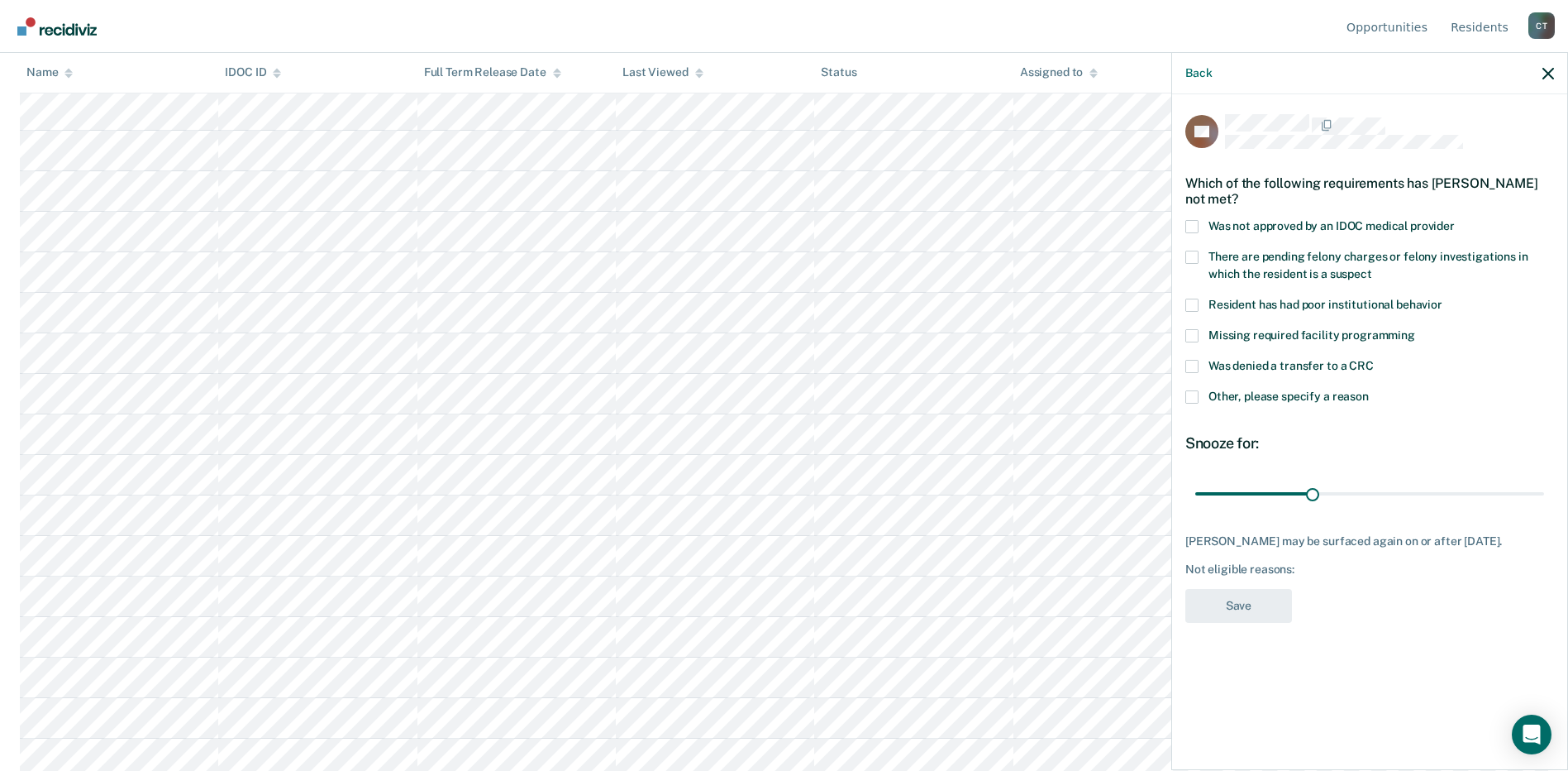
click at [1195, 394] on span at bounding box center [1192, 397] width 13 height 13
click at [1368, 390] on input "Other, please specify a reason" at bounding box center [1368, 390] width 0 height 0
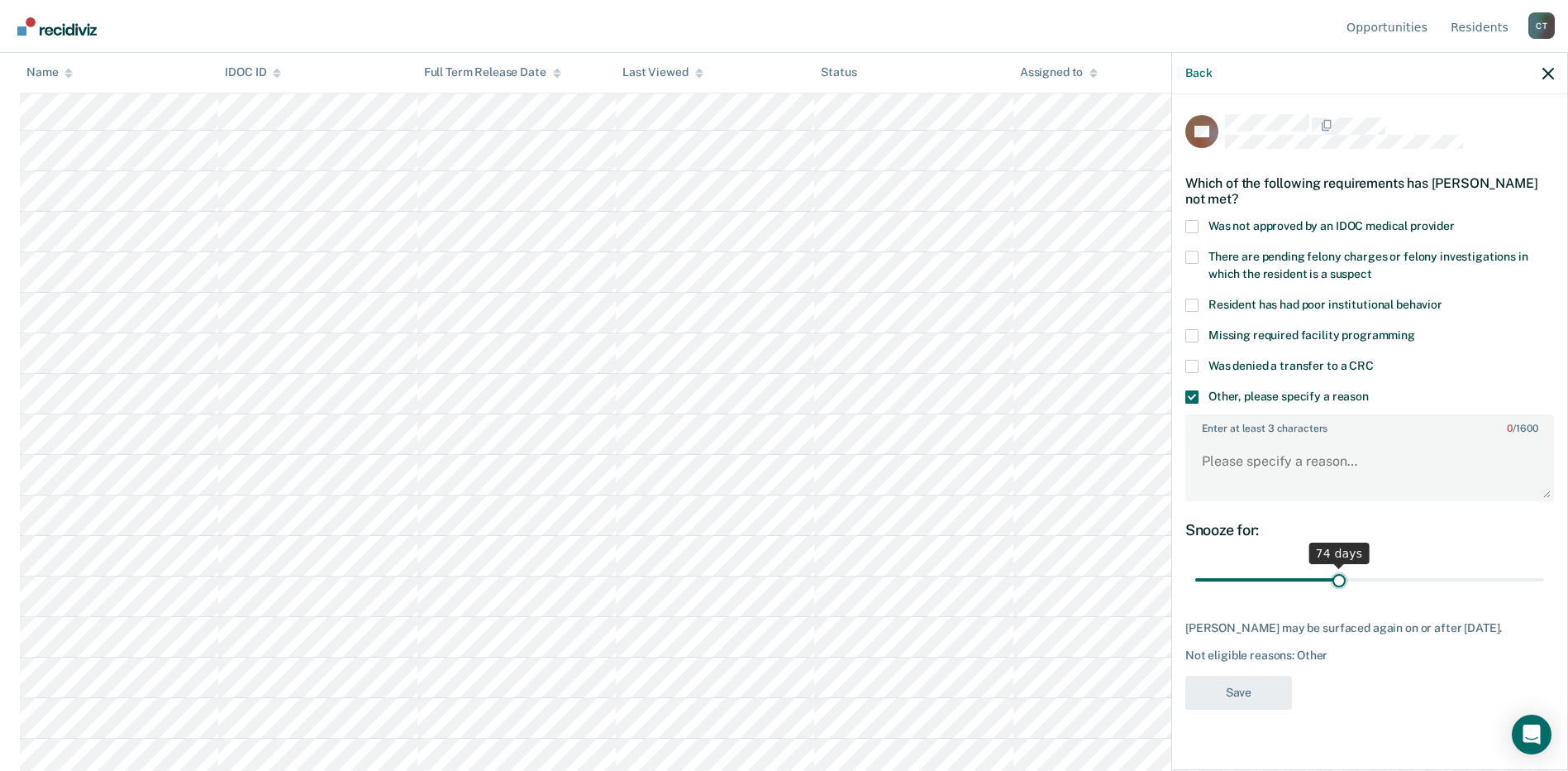
drag, startPoint x: 1311, startPoint y: 580, endPoint x: 1339, endPoint y: 576, distance: 28.3
type input "74"
click at [1339, 576] on input "range" at bounding box center [1370, 580] width 349 height 29
click at [1273, 472] on textarea "Enter at least 3 characters 0 / 1600" at bounding box center [1369, 469] width 365 height 62
paste textarea "Will review for placement at TFCRC after 6 mo due do short time."
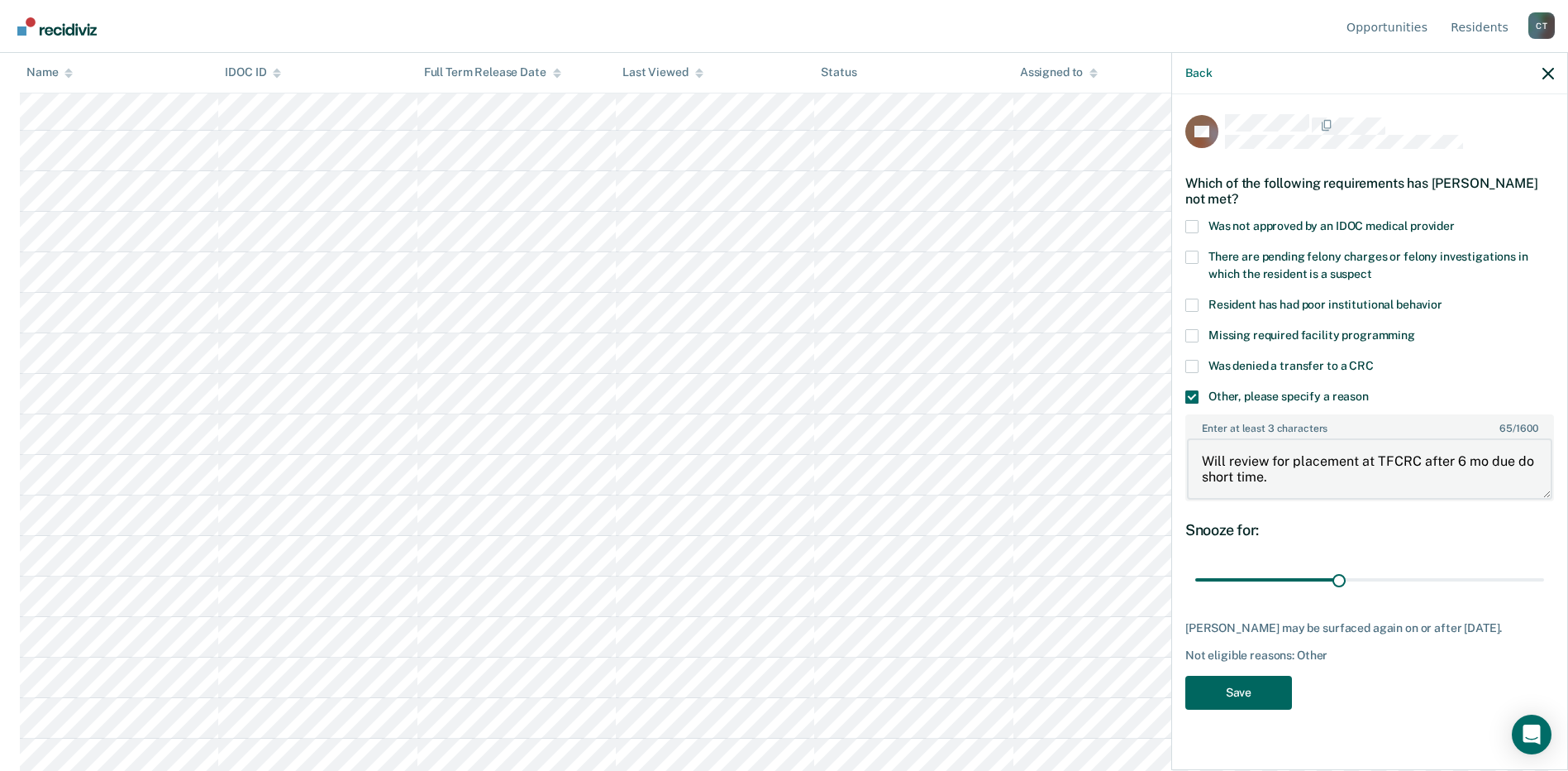
type textarea "Will review for placement at TFCRC after 6 mo due do short time."
click at [1240, 698] on button "Save" at bounding box center [1239, 692] width 106 height 34
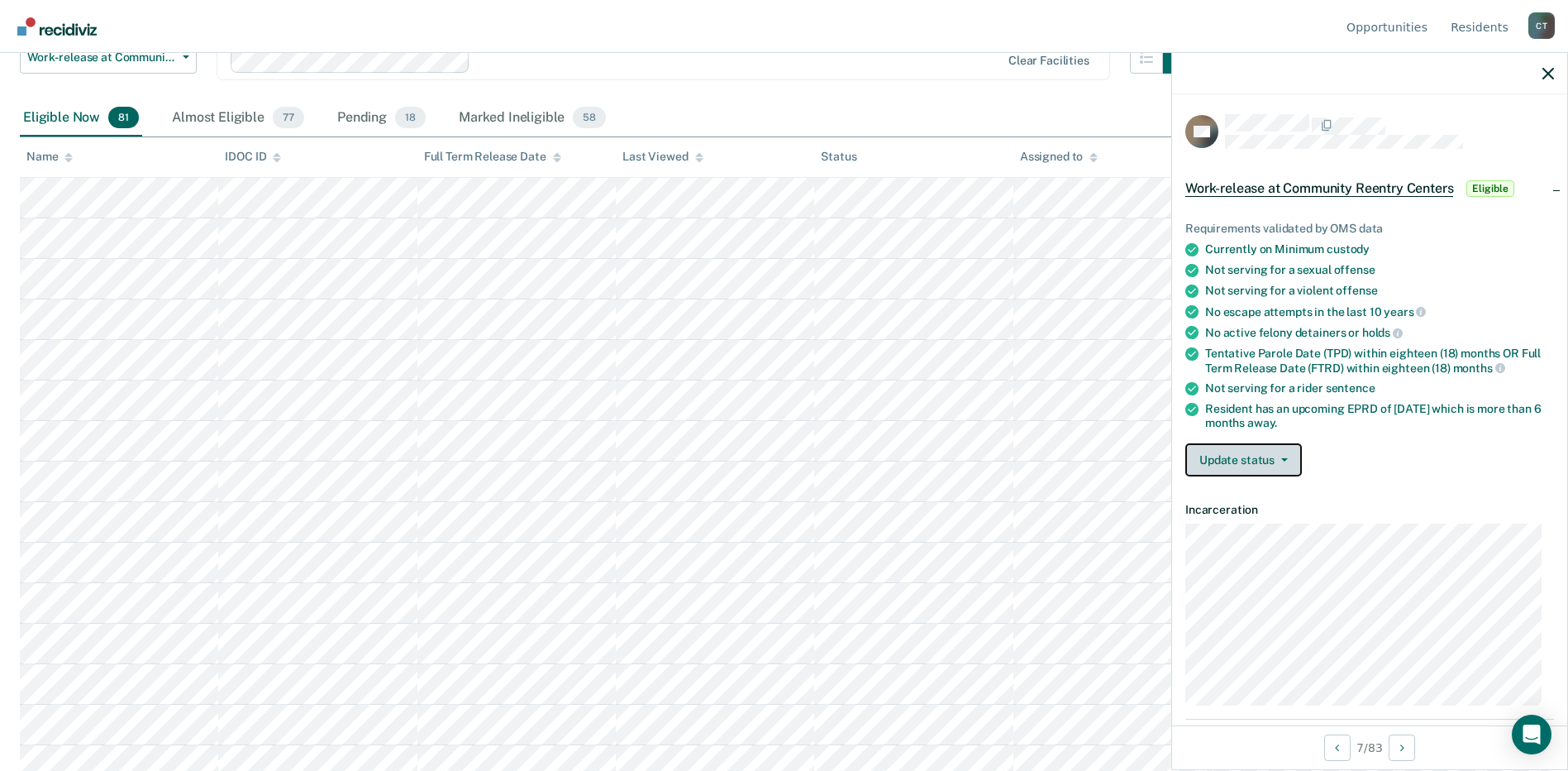
click at [1245, 457] on button "Update status" at bounding box center [1244, 460] width 116 height 33
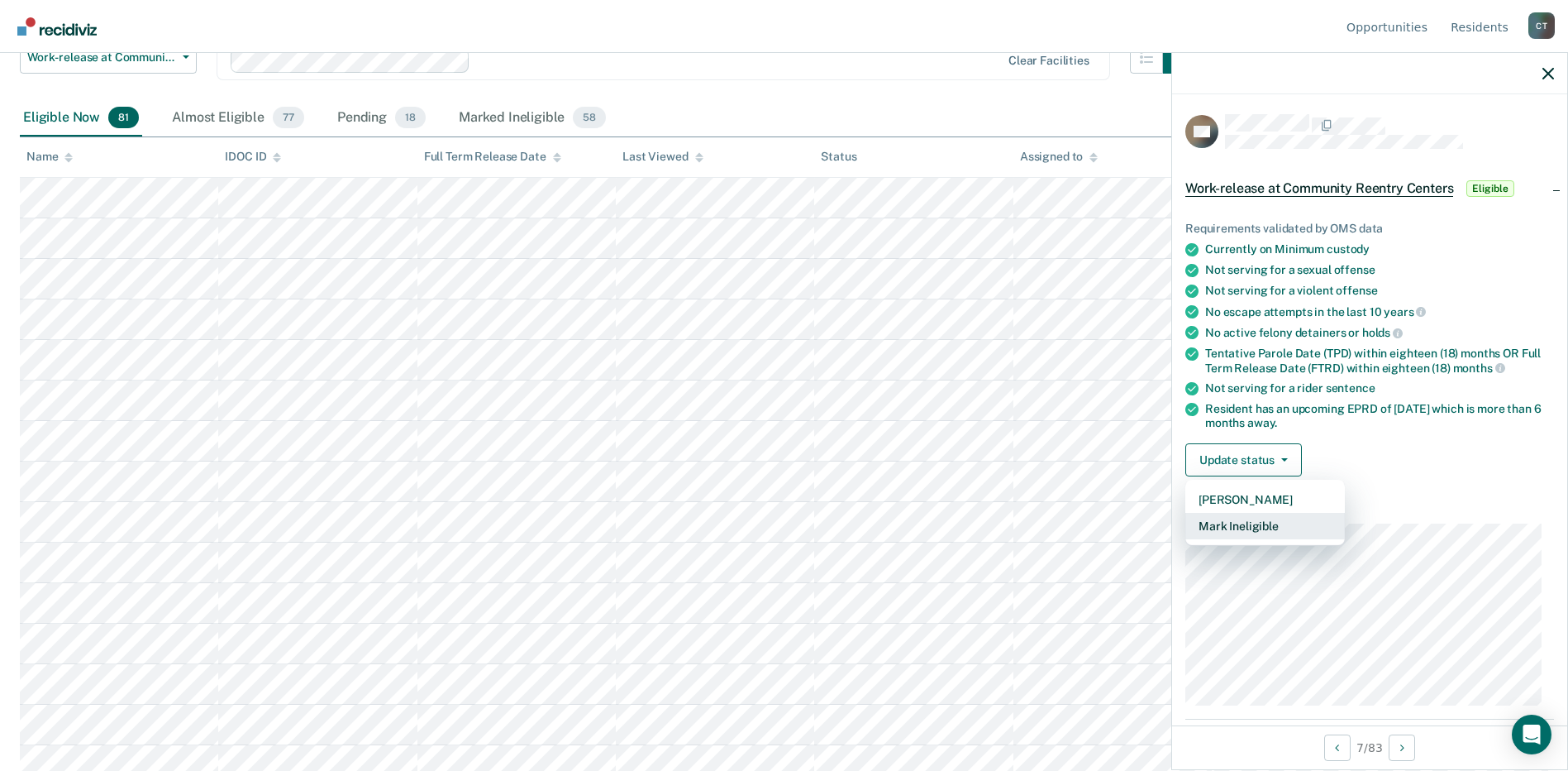
click at [1246, 512] on button "Mark Ineligible" at bounding box center [1265, 526] width 160 height 27
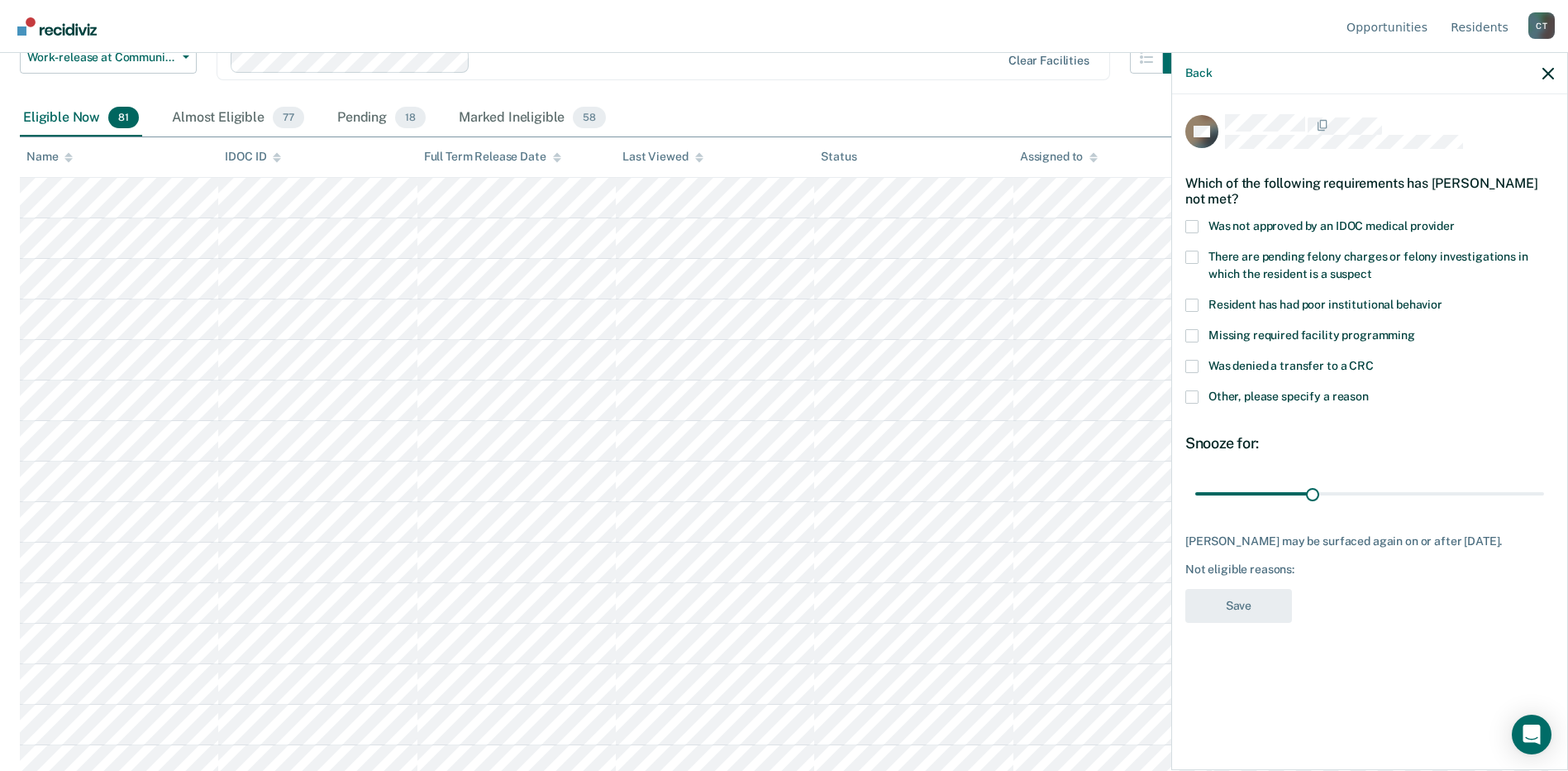
click at [1195, 393] on span at bounding box center [1192, 397] width 13 height 13
click at [1368, 390] on input "Other, please specify a reason" at bounding box center [1368, 390] width 0 height 0
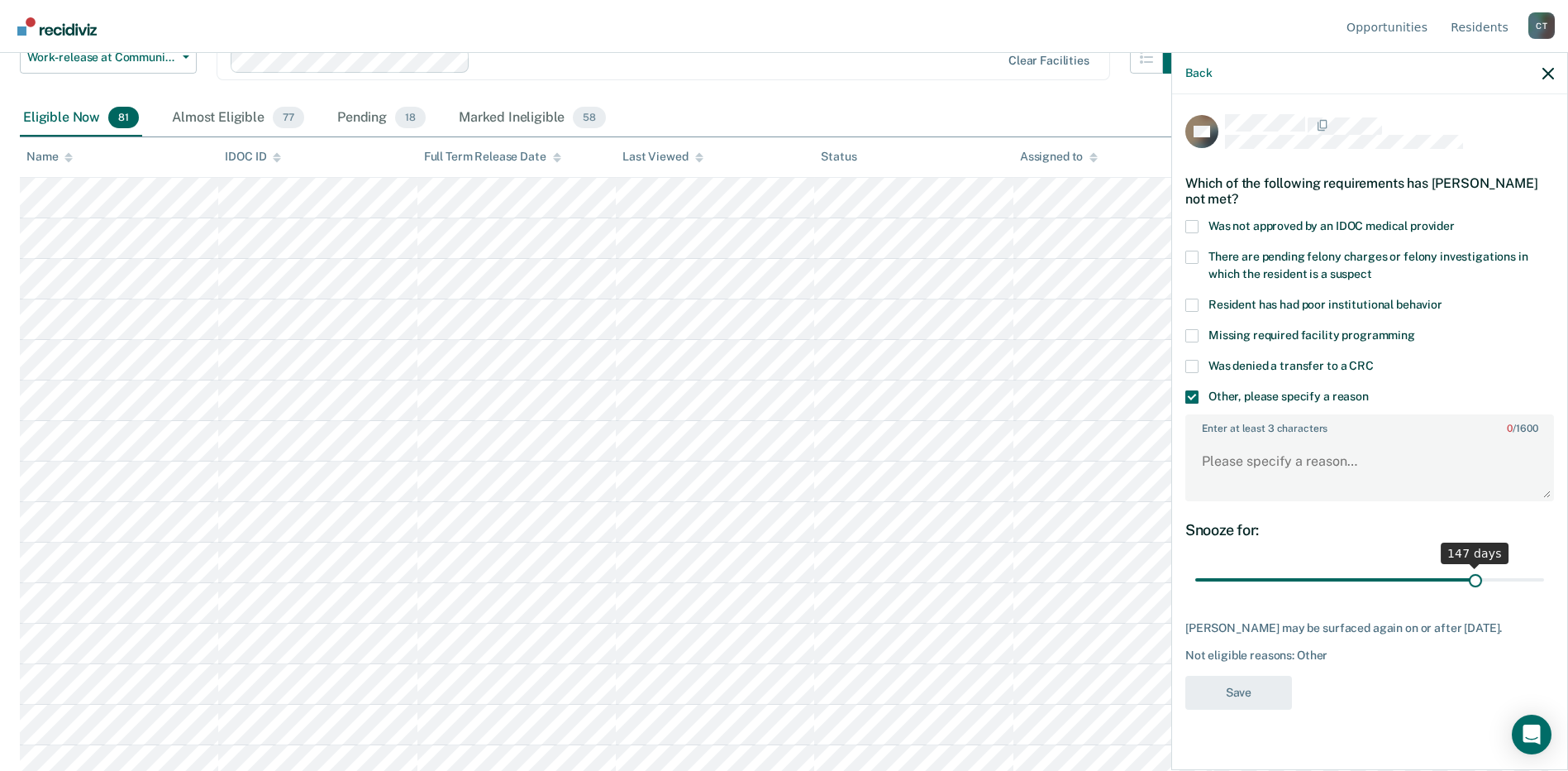
drag, startPoint x: 1315, startPoint y: 579, endPoint x: 1476, endPoint y: 582, distance: 161.0
type input "147"
click at [1476, 582] on input "range" at bounding box center [1370, 580] width 349 height 29
click at [1234, 481] on textarea "Enter at least 3 characters 0 / 1600" at bounding box center [1369, 469] width 365 height 62
paste textarea "Will review for placement at TFCRC after 6 mo due do short time."
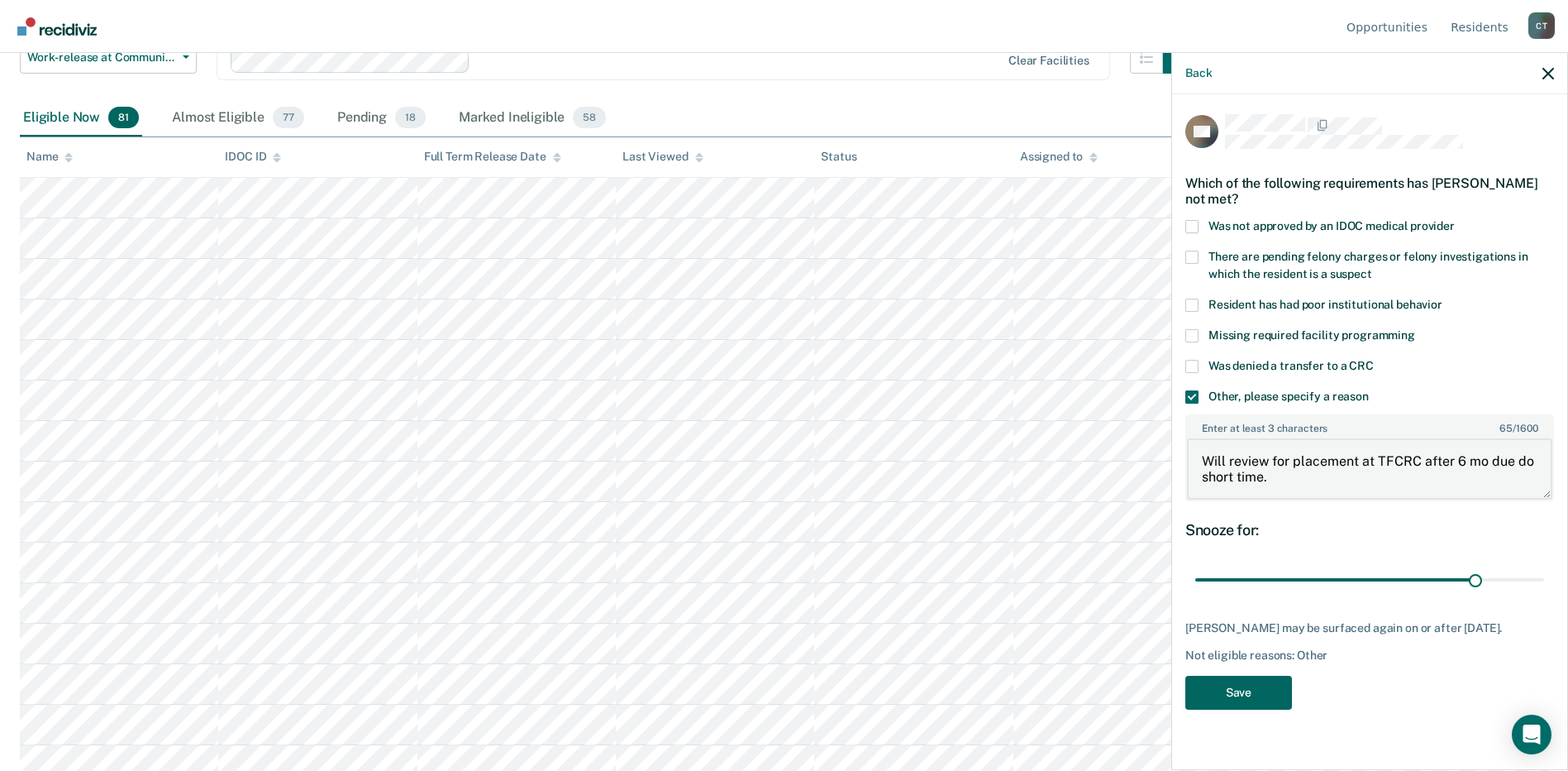
type textarea "Will review for placement at TFCRC after 6 mo due do short time."
click at [1245, 675] on button "Save" at bounding box center [1239, 692] width 106 height 34
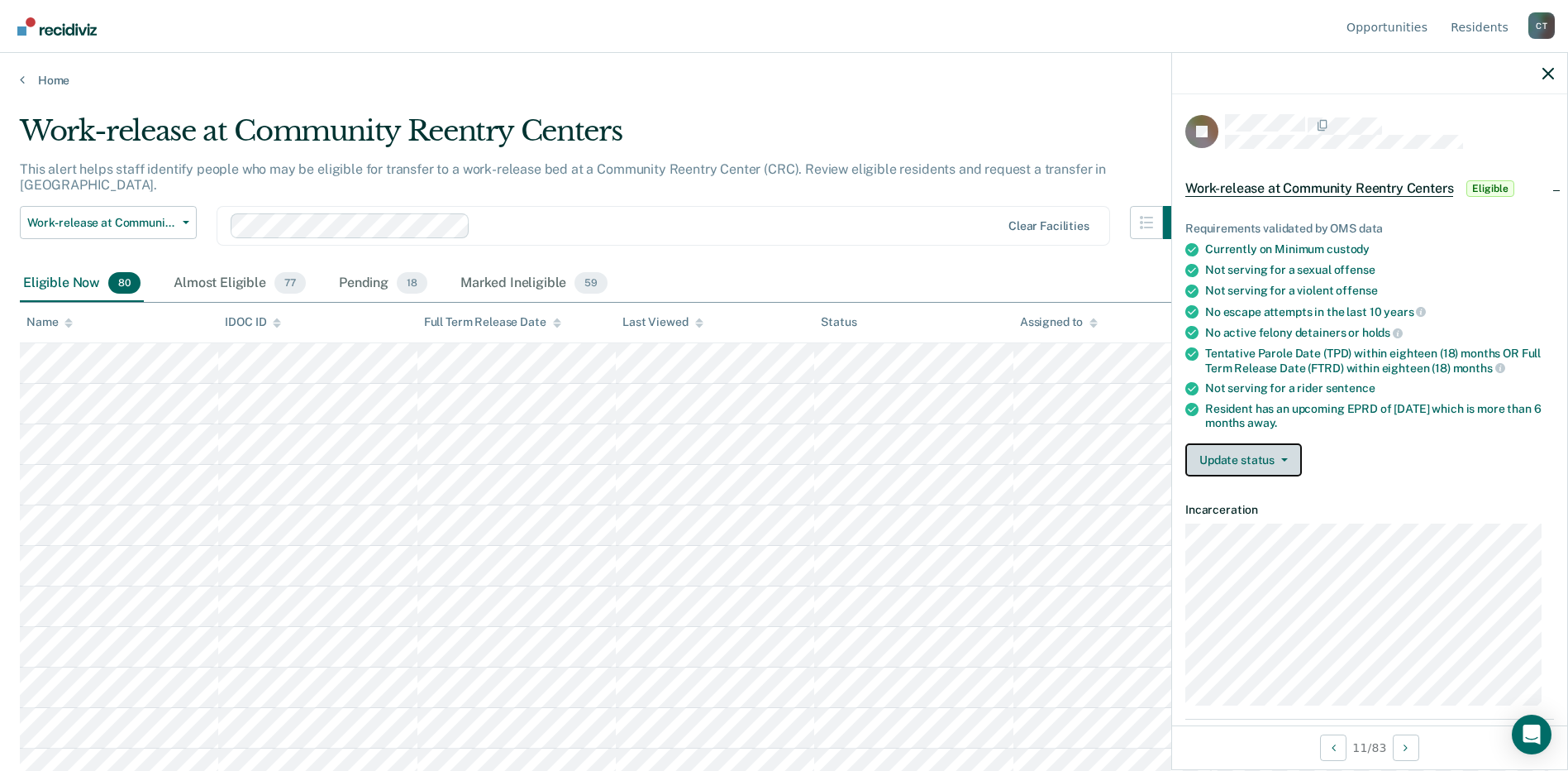
click at [1245, 449] on button "Update status" at bounding box center [1244, 460] width 116 height 33
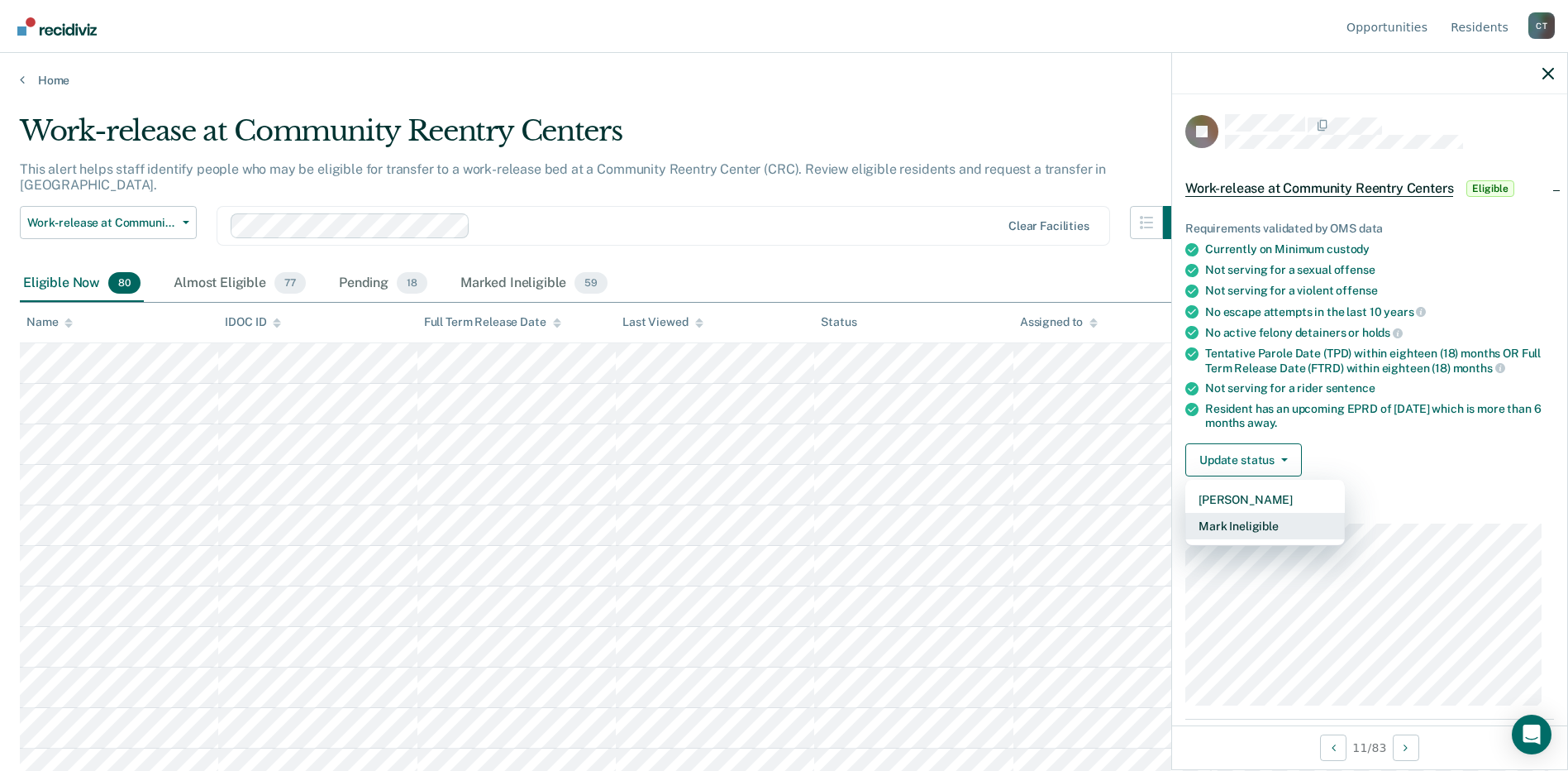
click at [1241, 528] on button "Mark Ineligible" at bounding box center [1265, 526] width 160 height 27
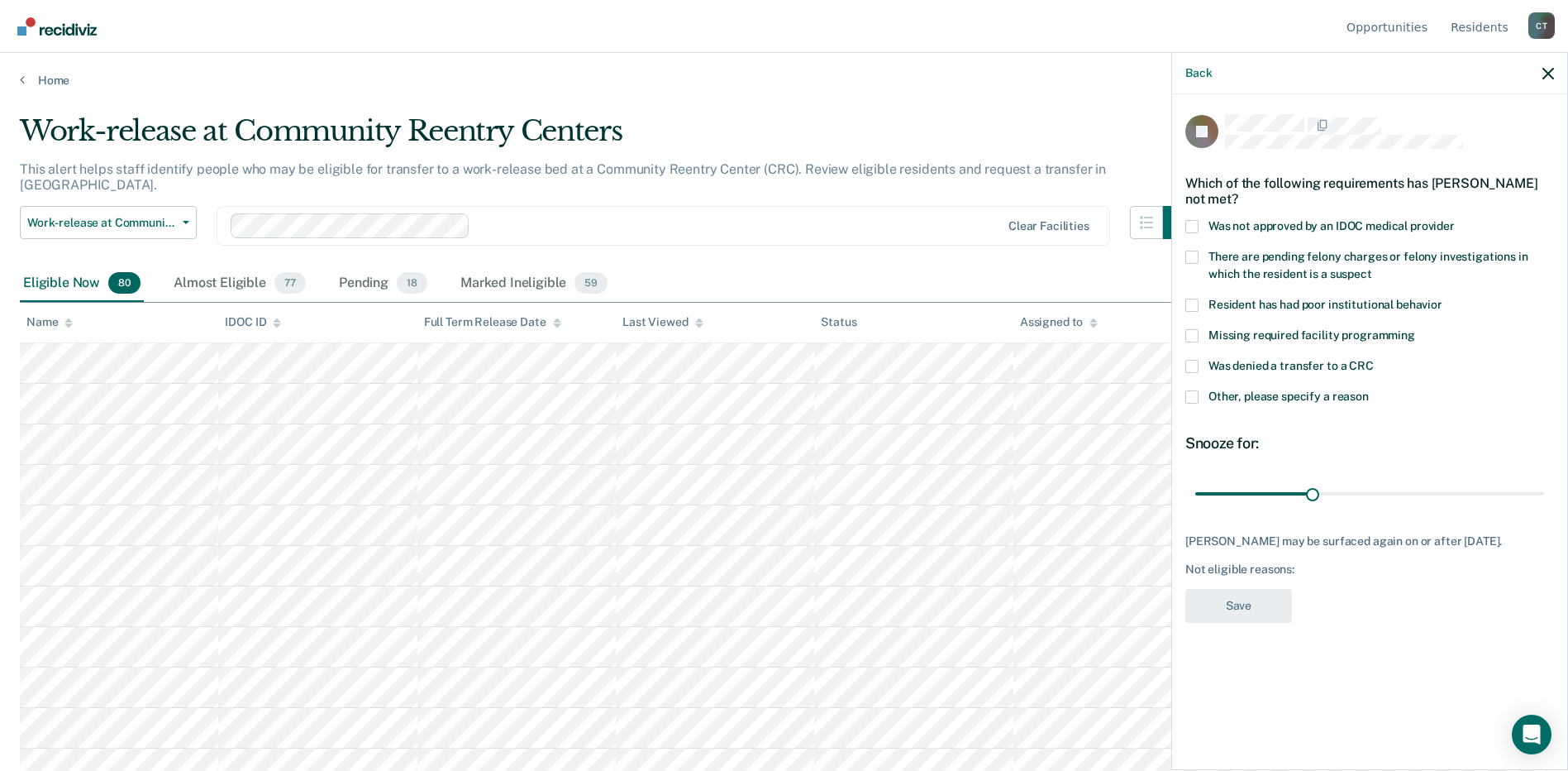
click at [1196, 304] on span at bounding box center [1192, 305] width 13 height 13
click at [1442, 299] on input "Resident has had poor institutional behavior" at bounding box center [1442, 299] width 0 height 0
drag, startPoint x: 1310, startPoint y: 487, endPoint x: 1369, endPoint y: 490, distance: 59.1
type input "91"
click at [1369, 490] on input "range" at bounding box center [1370, 493] width 349 height 29
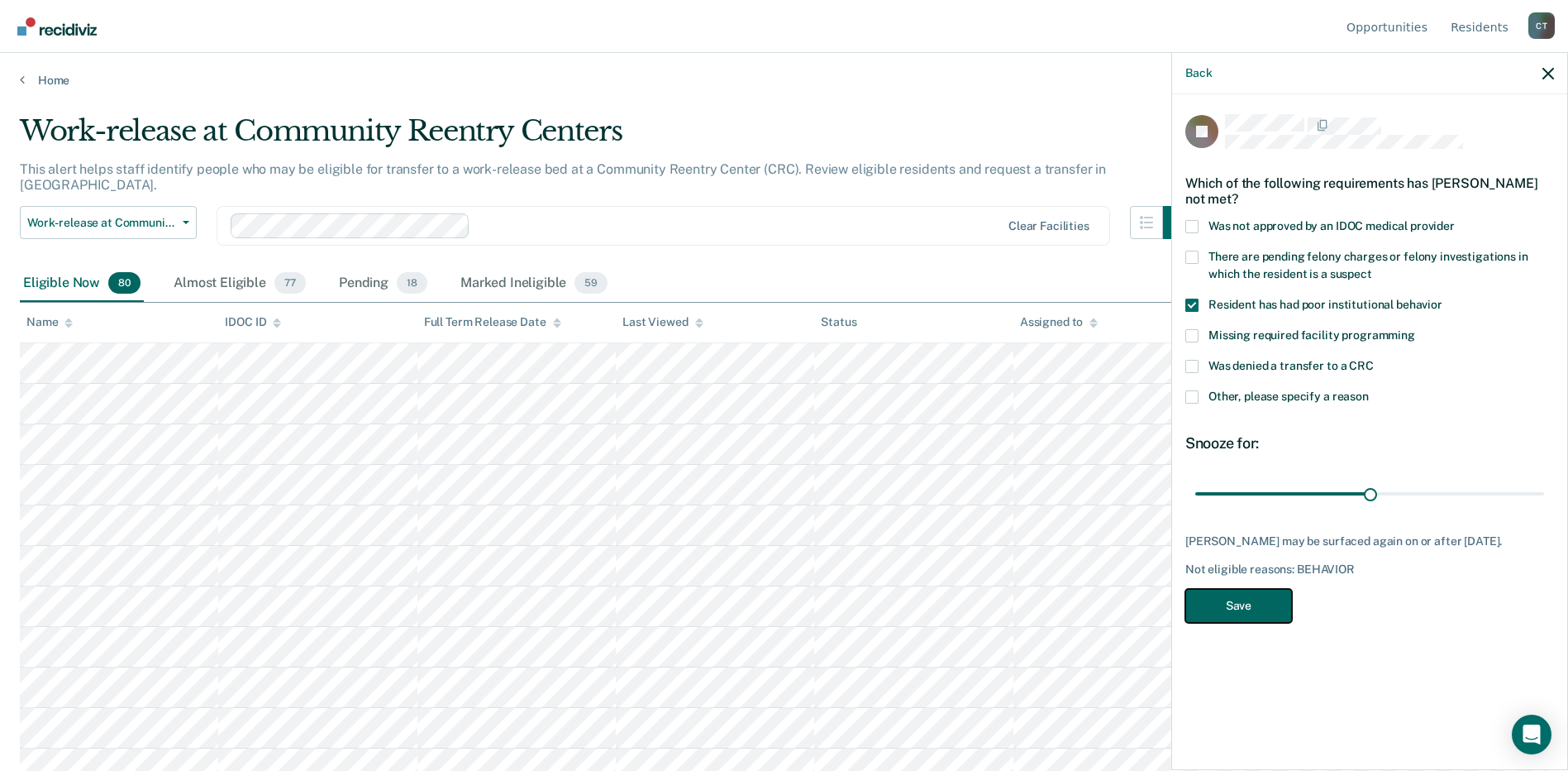
click at [1245, 610] on button "Save" at bounding box center [1239, 605] width 106 height 34
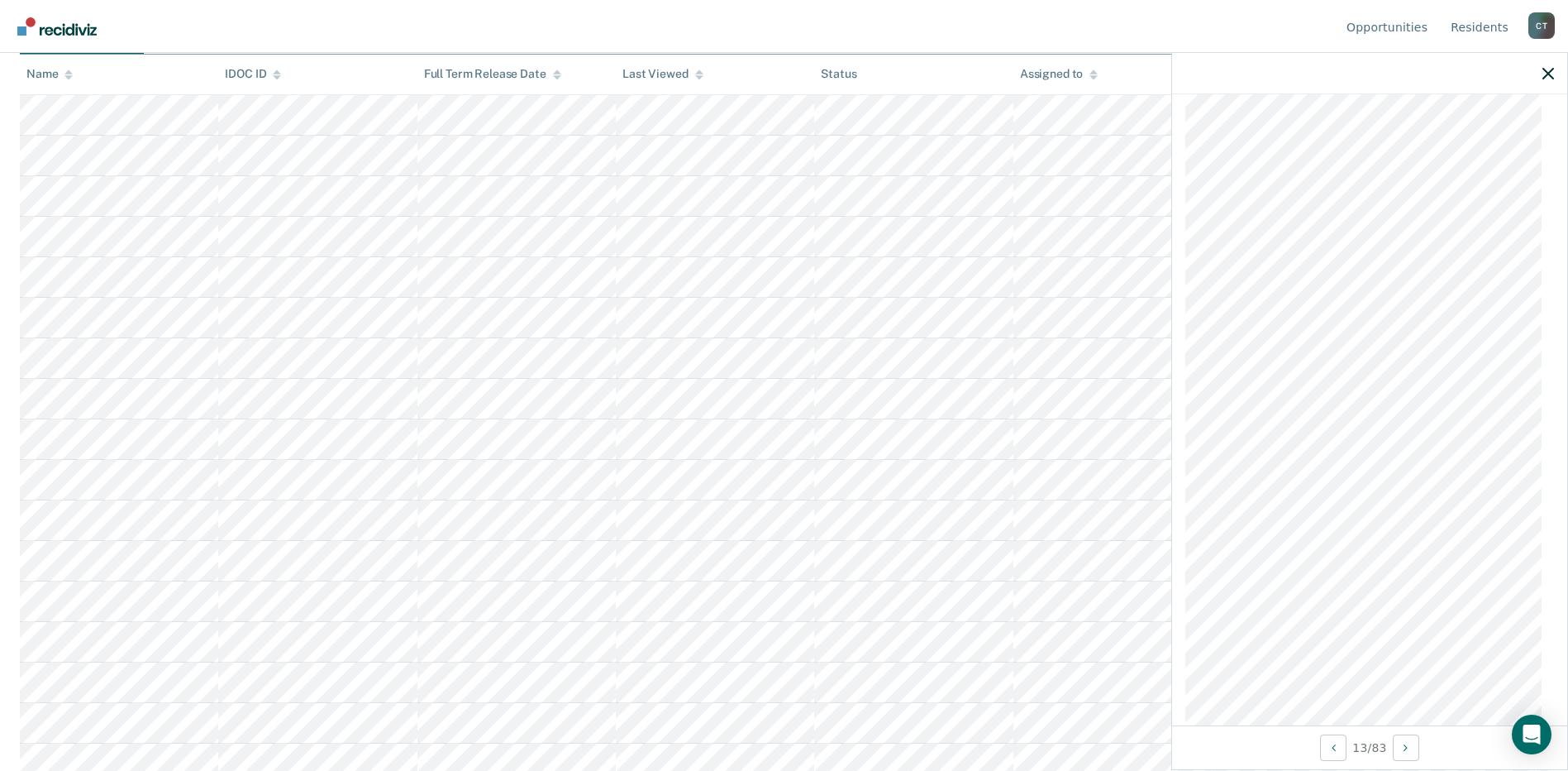
scroll to position [748, 0]
